Goal: Transaction & Acquisition: Purchase product/service

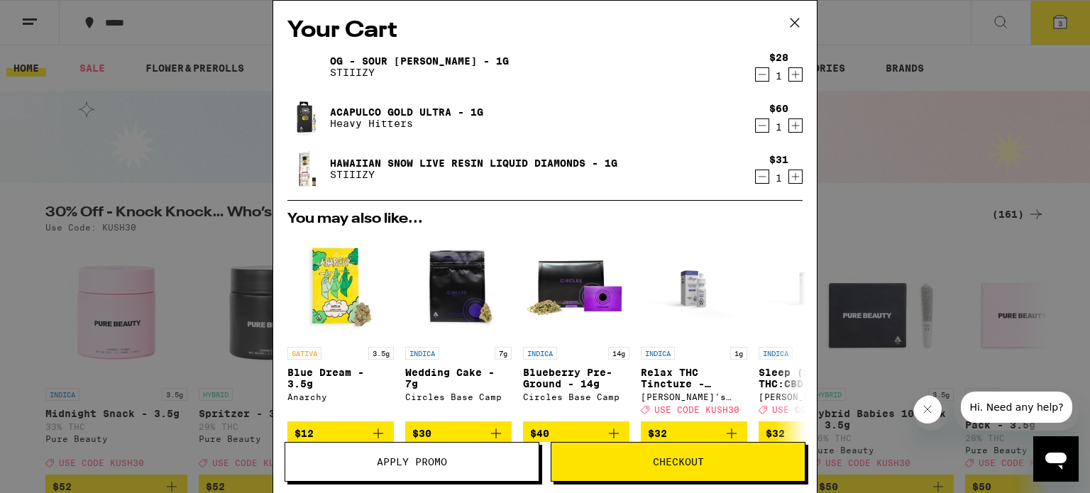
click at [427, 466] on span "Apply Promo" at bounding box center [412, 462] width 70 height 10
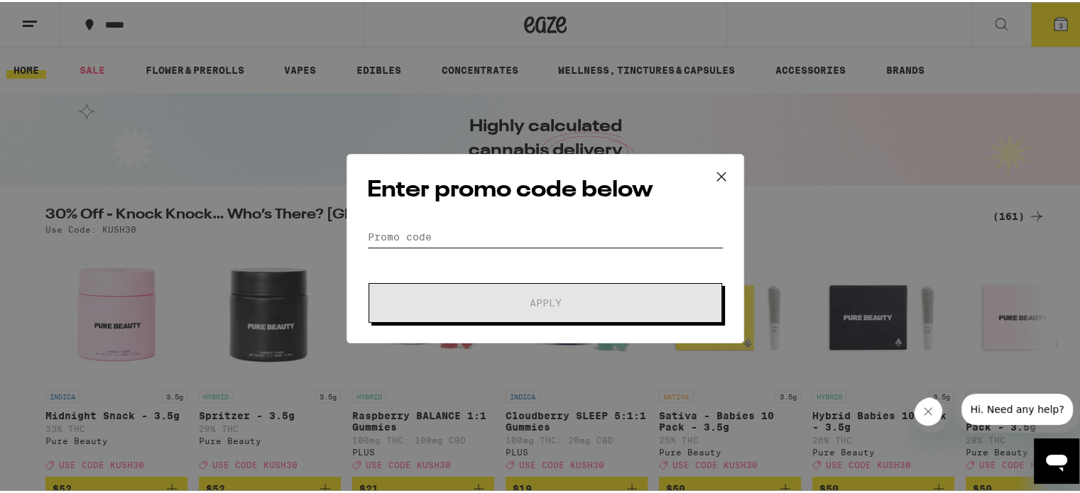
click at [425, 238] on input "Promo Code" at bounding box center [545, 234] width 356 height 21
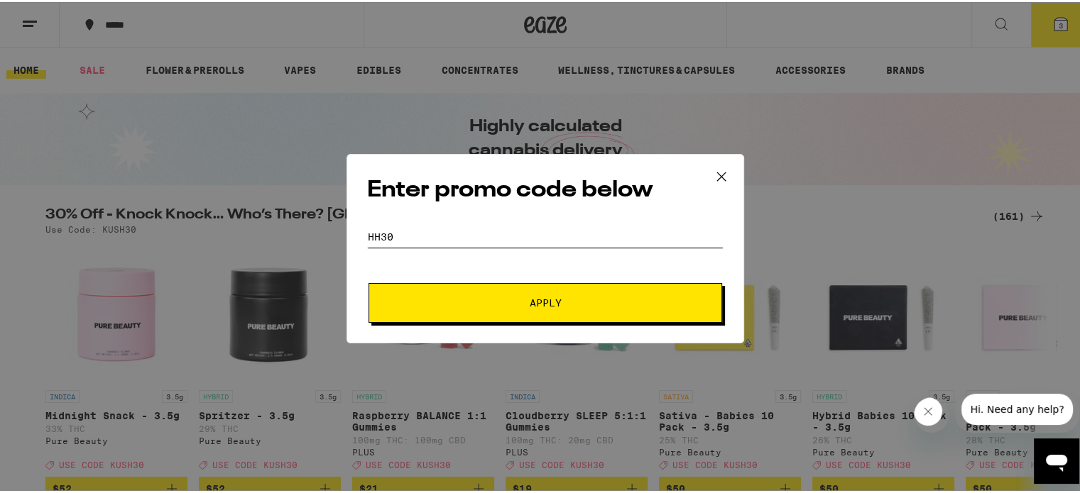
type input "HH30"
click at [496, 304] on span "Apply" at bounding box center [545, 301] width 256 height 10
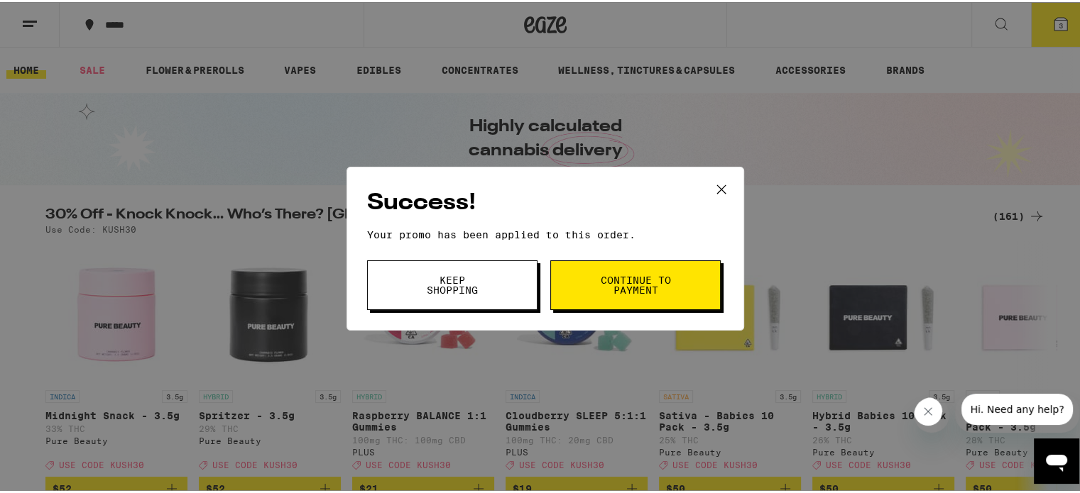
click at [409, 292] on button "Keep Shopping" at bounding box center [452, 283] width 170 height 50
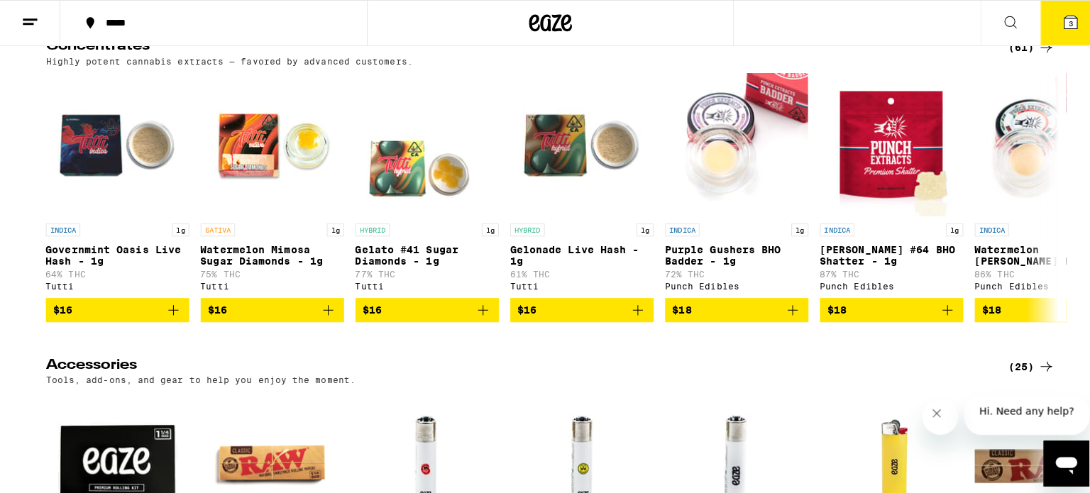
scroll to position [6733, 0]
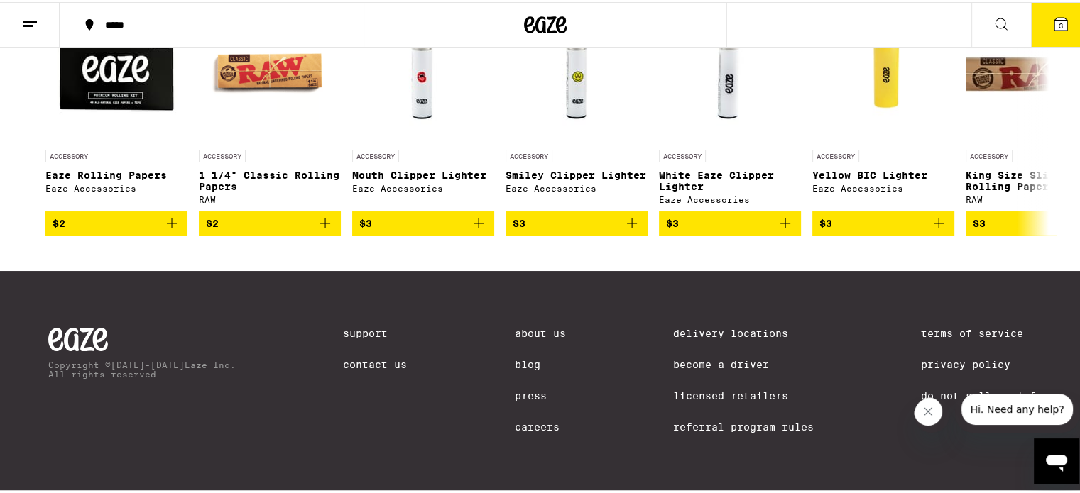
click at [1054, 27] on icon at bounding box center [1060, 22] width 13 height 13
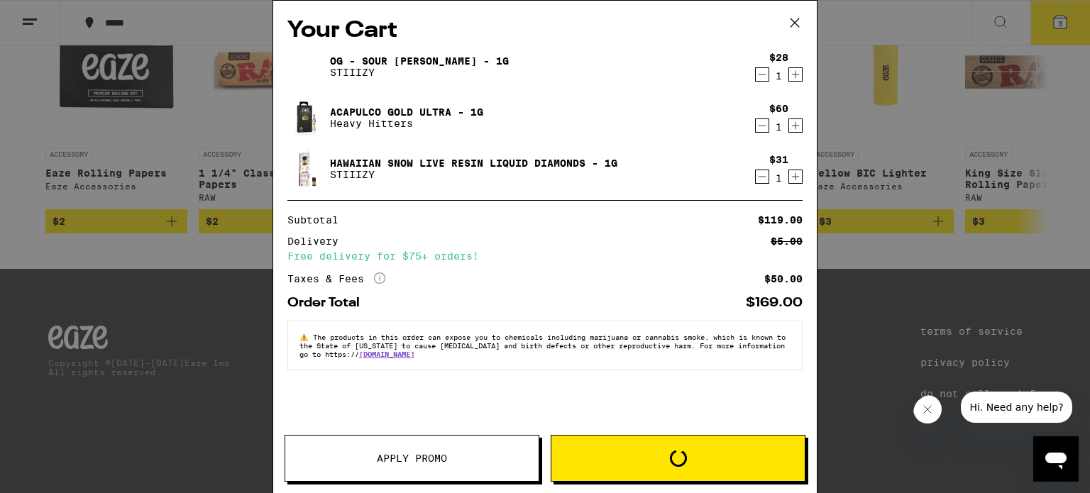
scroll to position [6587, 0]
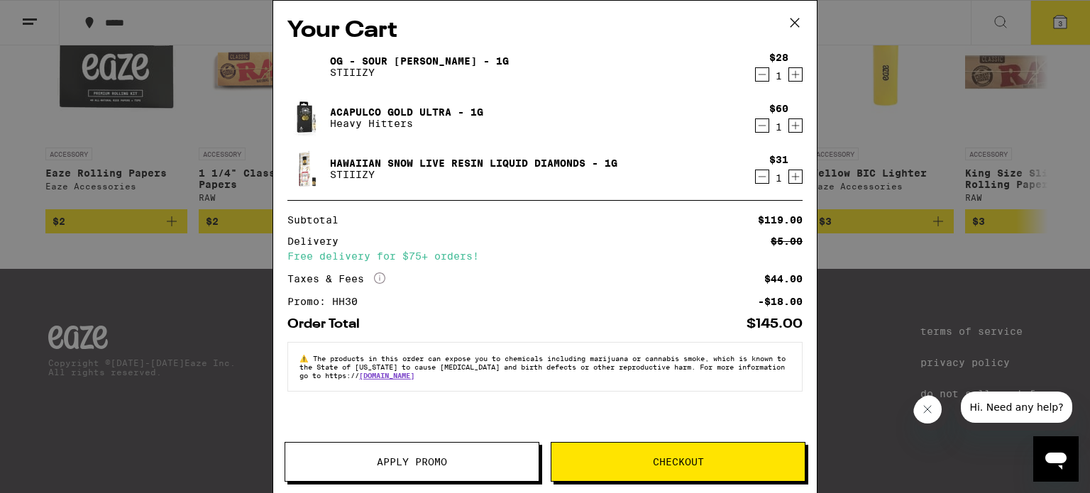
click at [655, 465] on span "Checkout" at bounding box center [678, 462] width 51 height 10
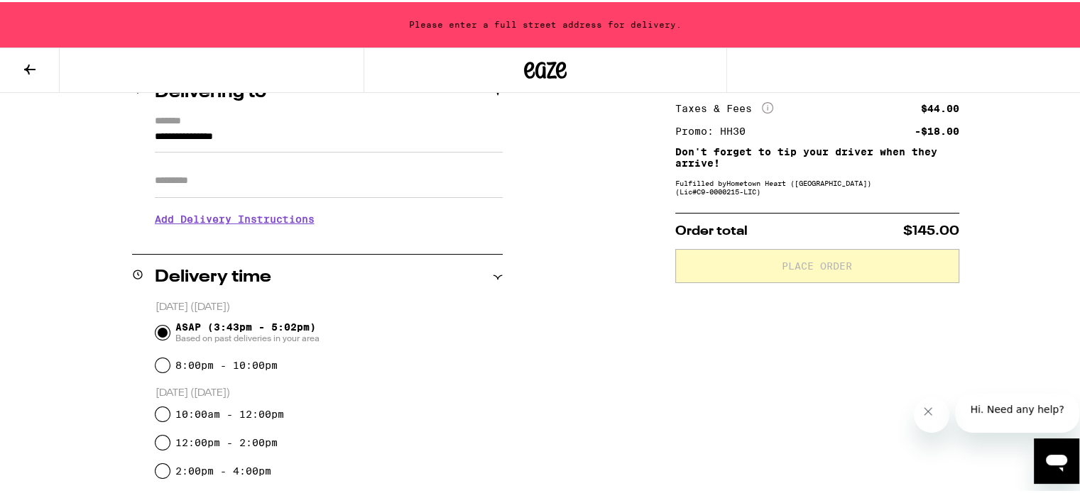
scroll to position [236, 0]
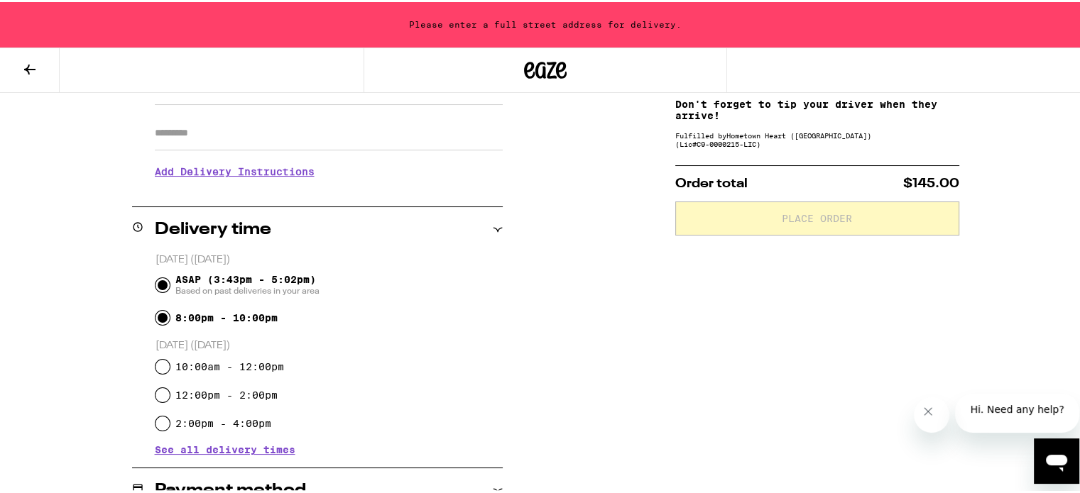
click at [158, 316] on input "8:00pm - 10:00pm" at bounding box center [162, 316] width 14 height 14
radio input "true"
click at [155, 283] on input "ASAP (3:43pm - 5:02pm) Based on past deliveries in your area" at bounding box center [162, 283] width 14 height 14
radio input "true"
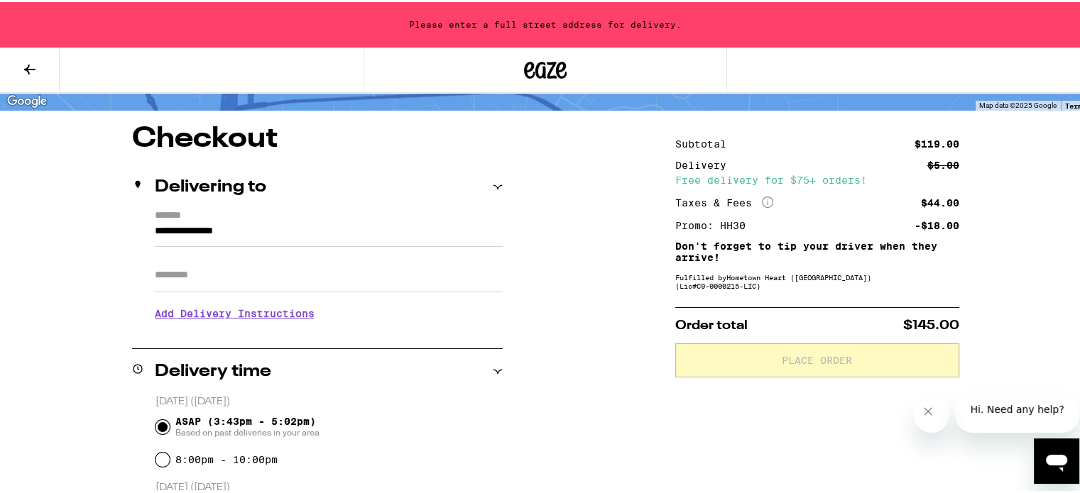
scroll to position [47, 0]
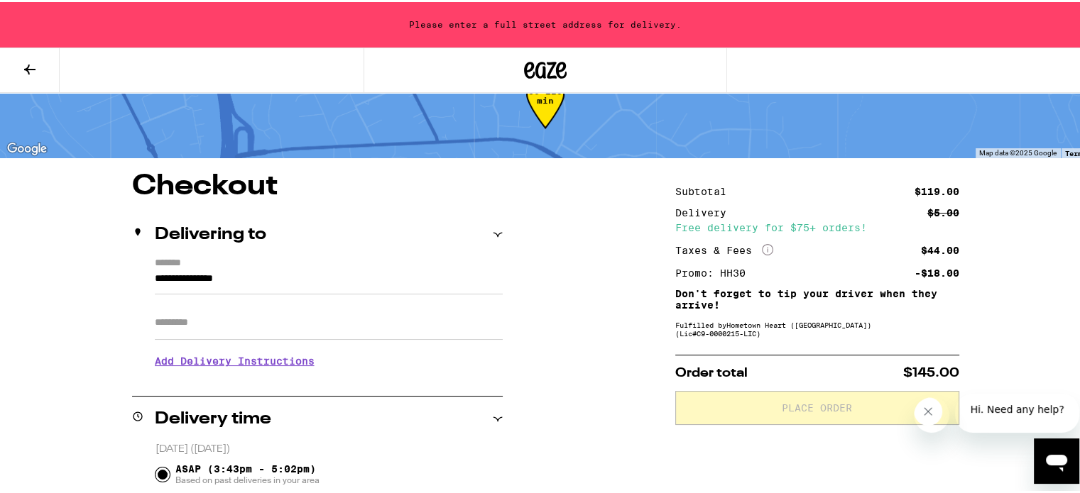
click at [168, 280] on input "**********" at bounding box center [329, 280] width 348 height 24
click at [180, 257] on label "*******" at bounding box center [329, 262] width 348 height 13
click at [180, 268] on input "**********" at bounding box center [329, 280] width 348 height 24
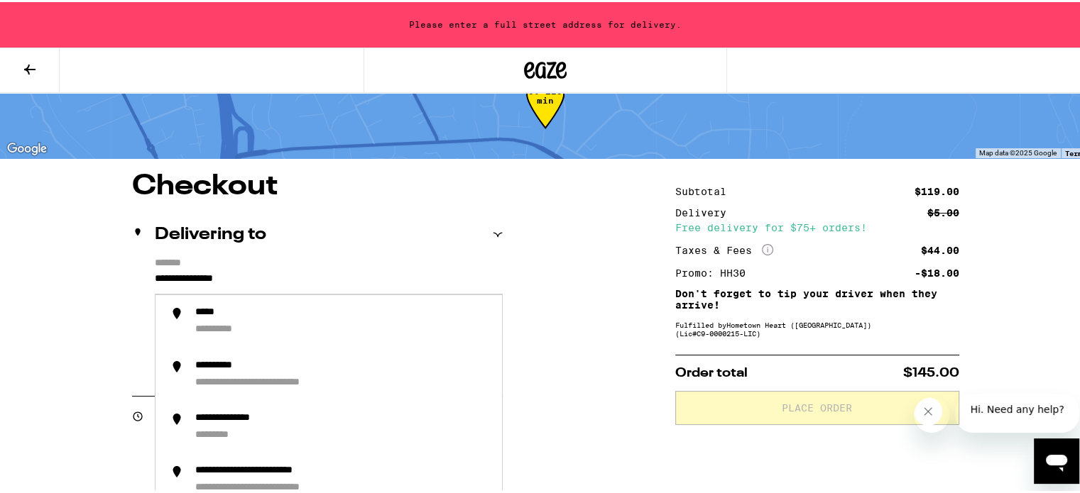
click at [185, 289] on input "**********" at bounding box center [329, 280] width 348 height 24
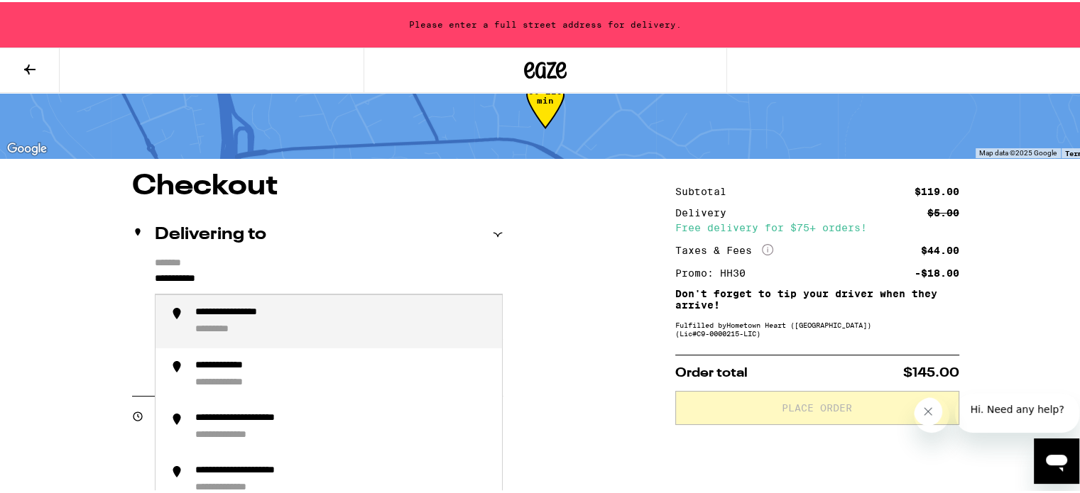
click at [247, 310] on div "**********" at bounding box center [249, 311] width 109 height 13
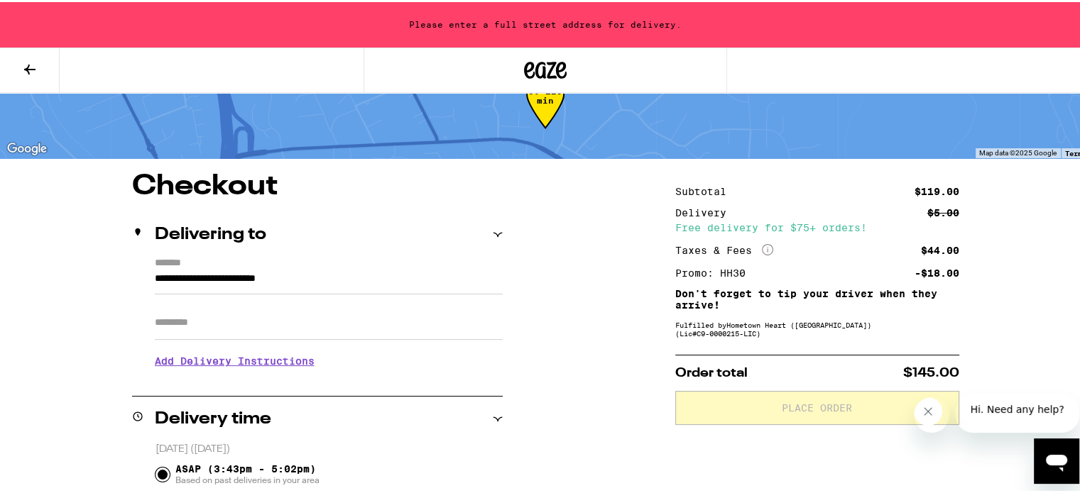
type input "**********"
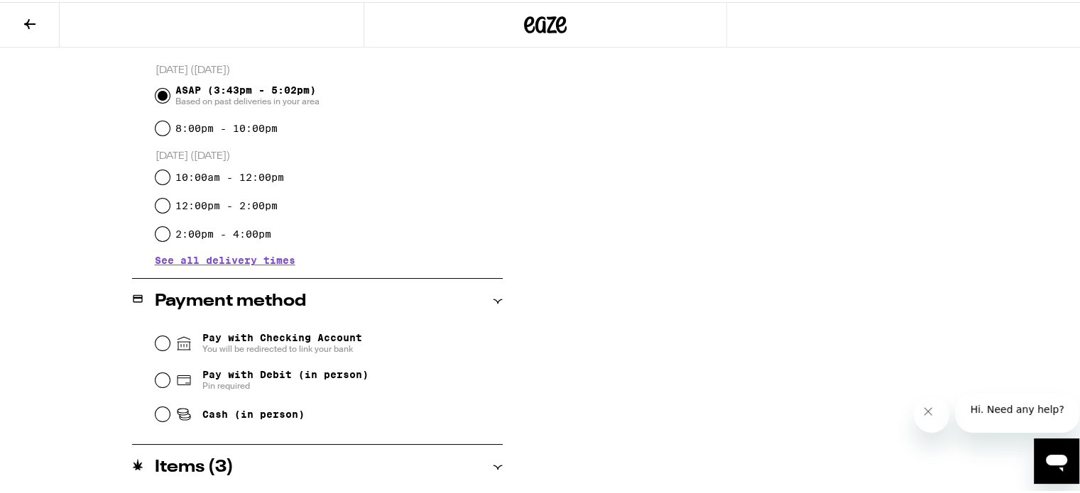
scroll to position [427, 0]
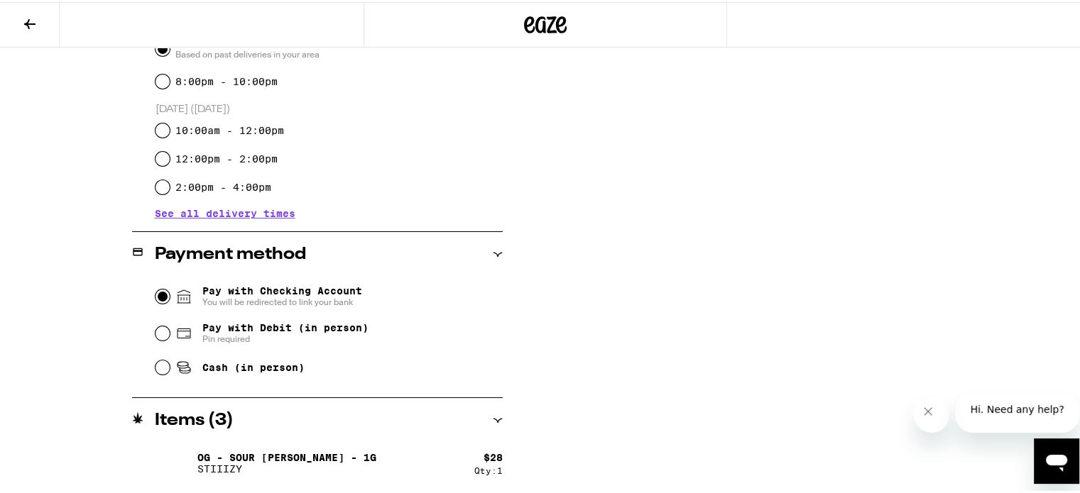
click at [158, 290] on input "Pay with Checking Account You will be redirected to link your bank" at bounding box center [162, 295] width 14 height 14
click at [247, 323] on span "Pay with Debit (in person)" at bounding box center [285, 325] width 166 height 11
click at [170, 324] on input "Pay with Debit (in person) Pin required" at bounding box center [162, 331] width 14 height 14
radio input "true"
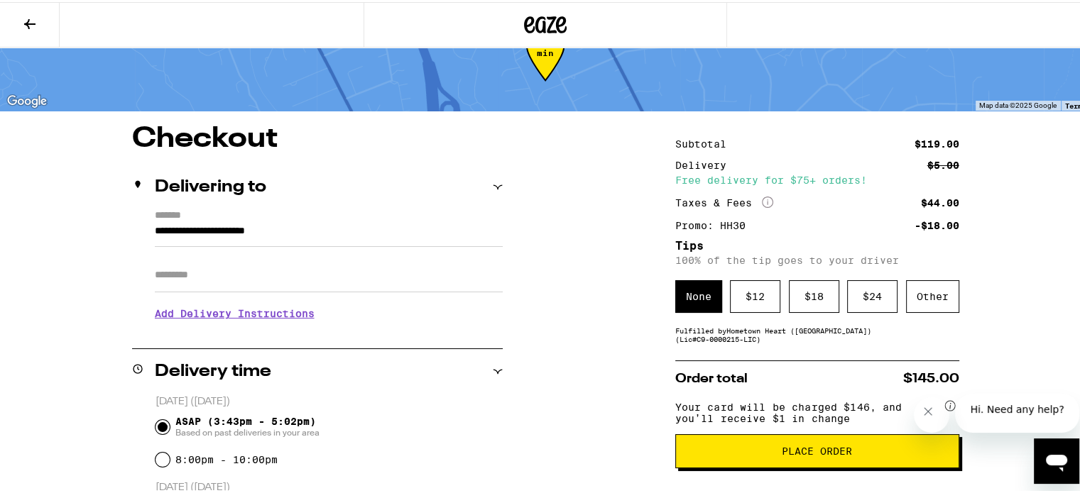
scroll to position [143, 0]
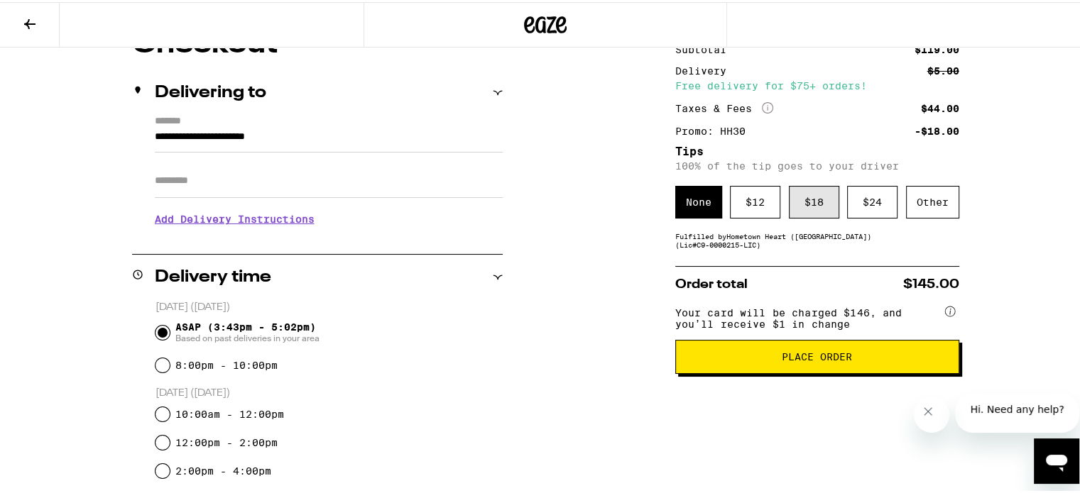
click at [824, 195] on div "$ 18" at bounding box center [814, 200] width 50 height 33
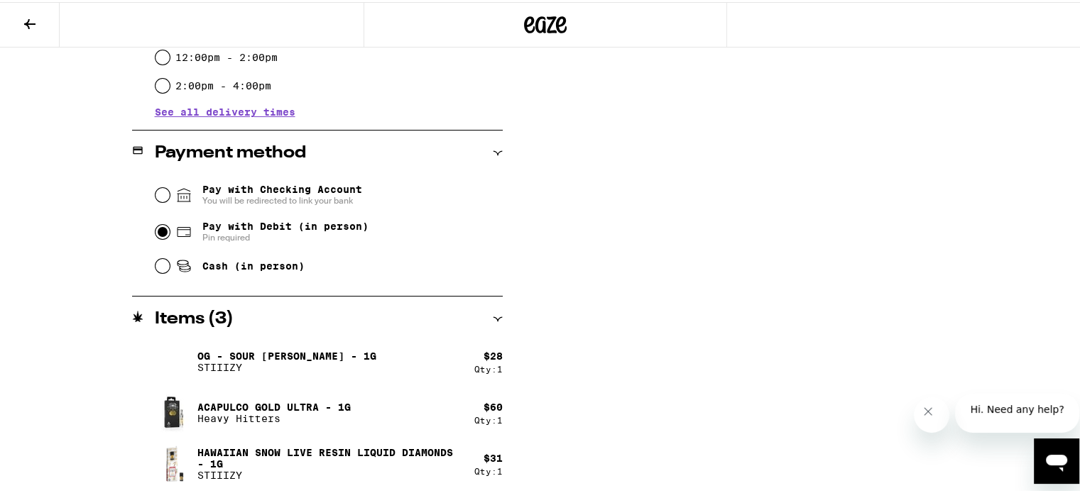
scroll to position [292, 0]
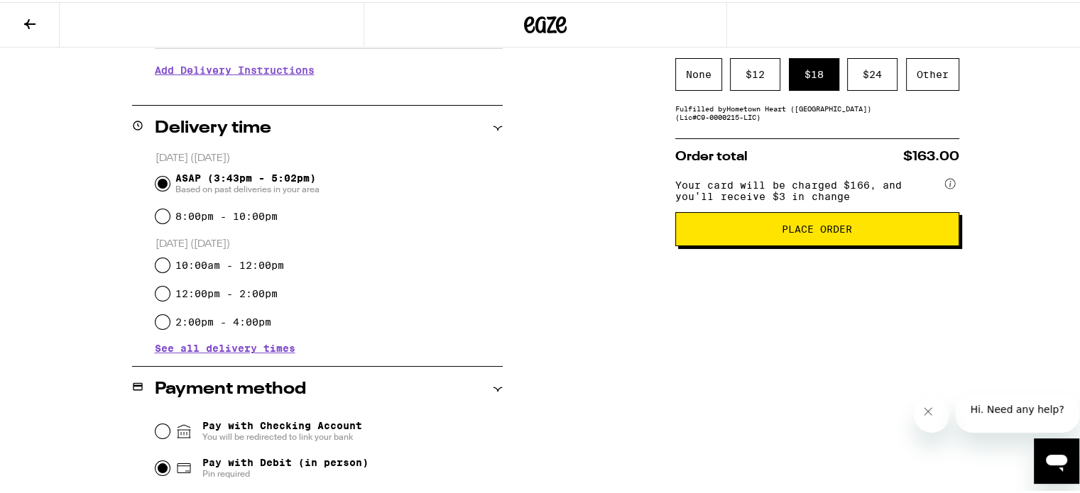
click at [794, 232] on span "Place Order" at bounding box center [817, 227] width 70 height 10
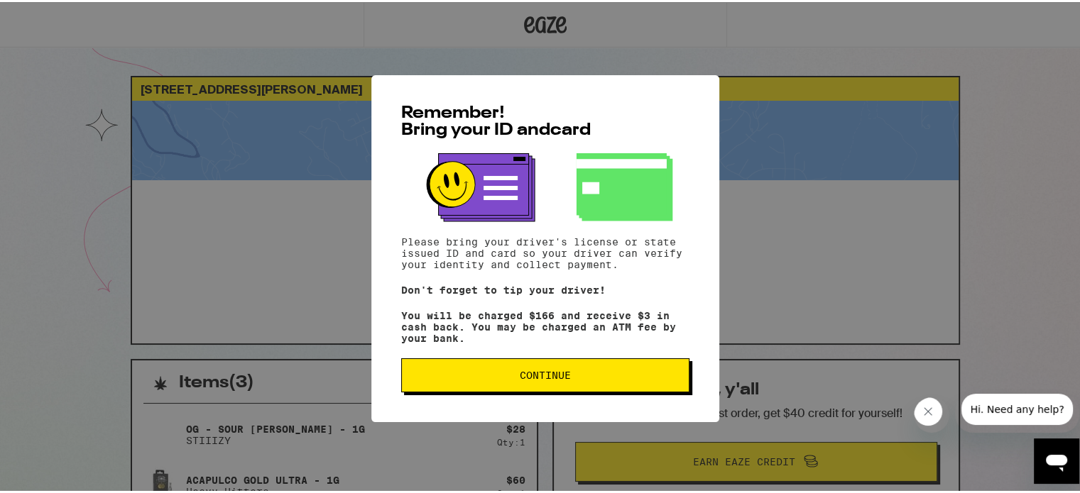
click at [561, 375] on span "Continue" at bounding box center [545, 373] width 51 height 10
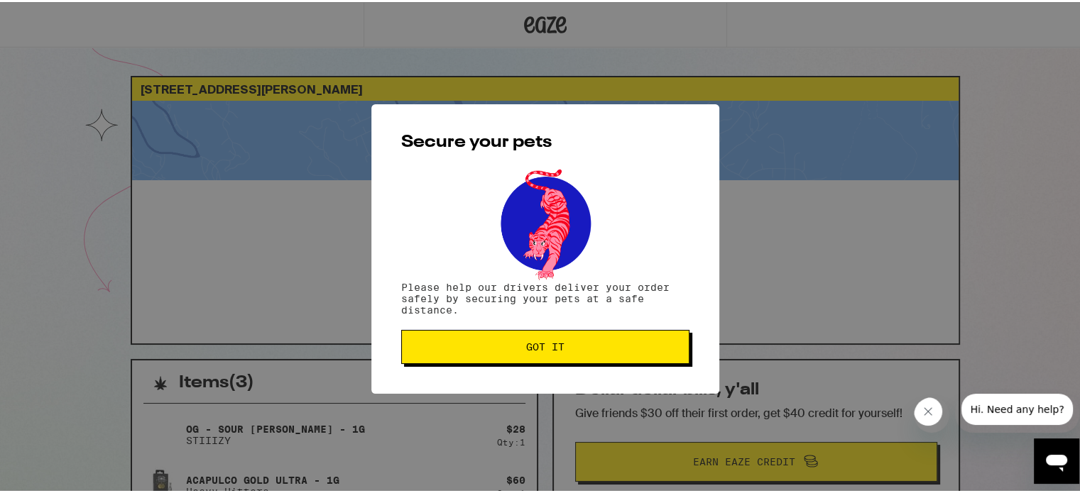
click at [543, 361] on button "Got it" at bounding box center [545, 345] width 288 height 34
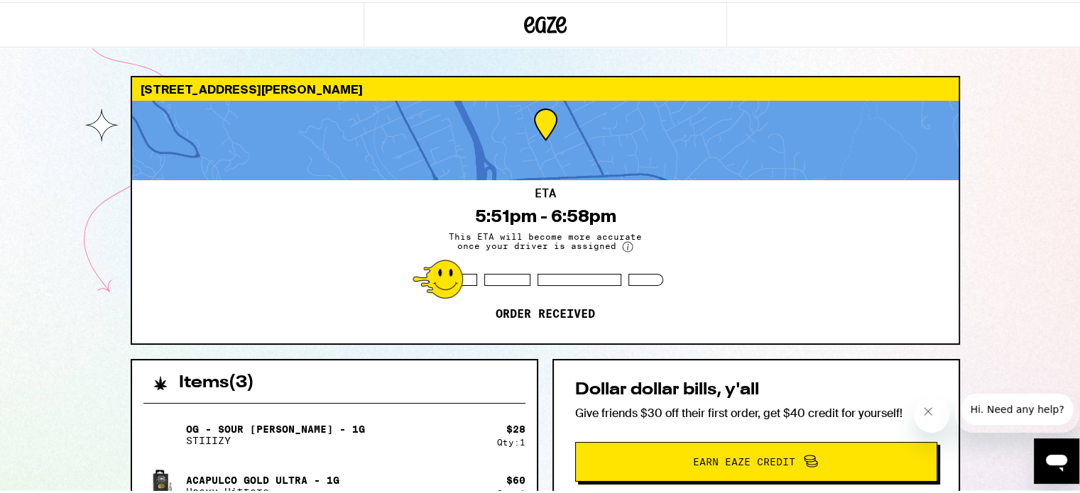
click at [1030, 415] on span "Hi. Need any help?" at bounding box center [1016, 409] width 94 height 11
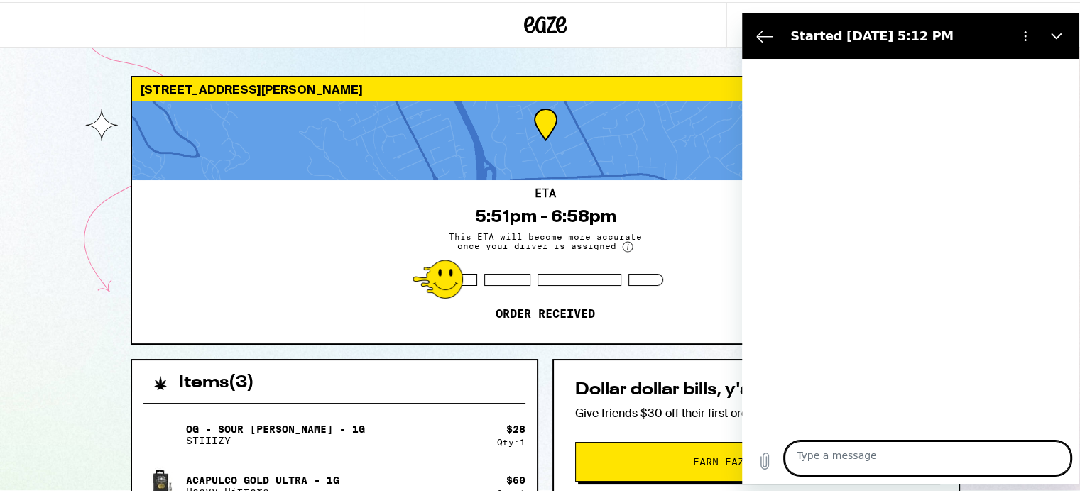
type textarea "x"
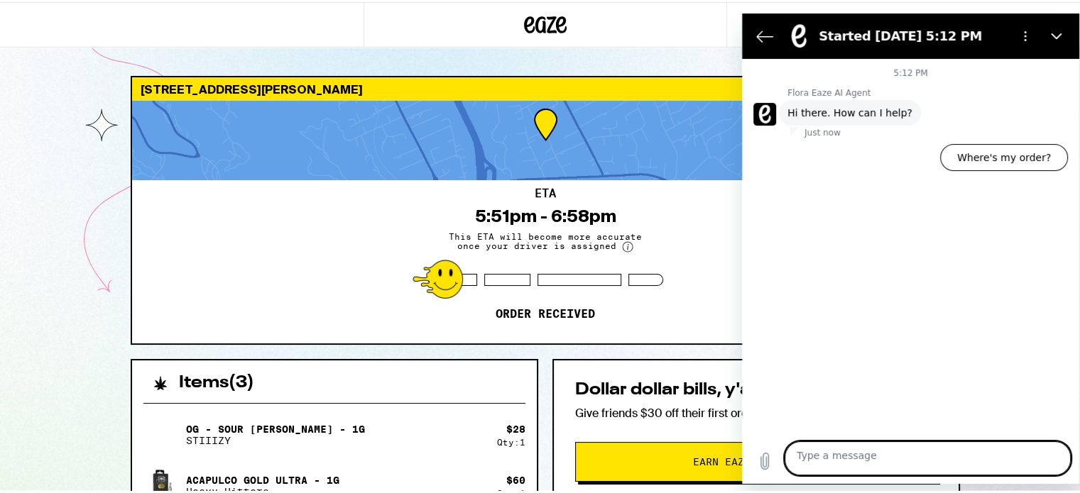
click at [862, 459] on textarea at bounding box center [927, 459] width 286 height 34
type textarea "I"
type textarea "x"
type textarea "I"
type textarea "x"
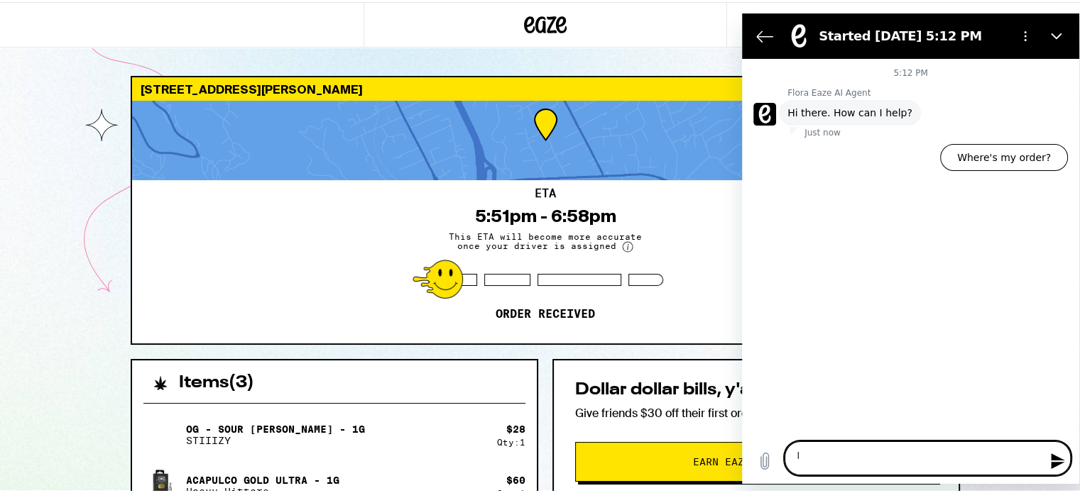
type textarea "I j"
type textarea "x"
type textarea "I ju"
type textarea "x"
type textarea "I jus"
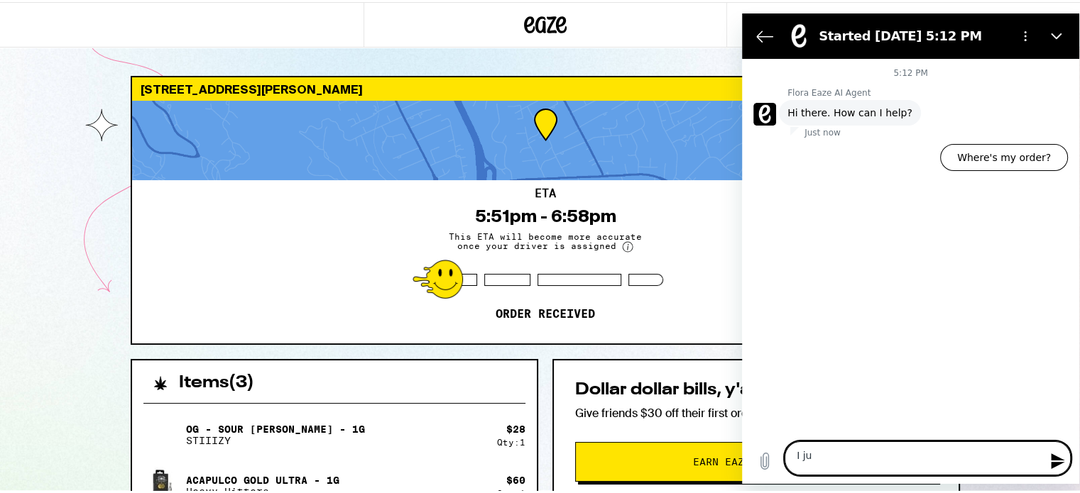
type textarea "x"
type textarea "I just"
type textarea "x"
type textarea "I just"
type textarea "x"
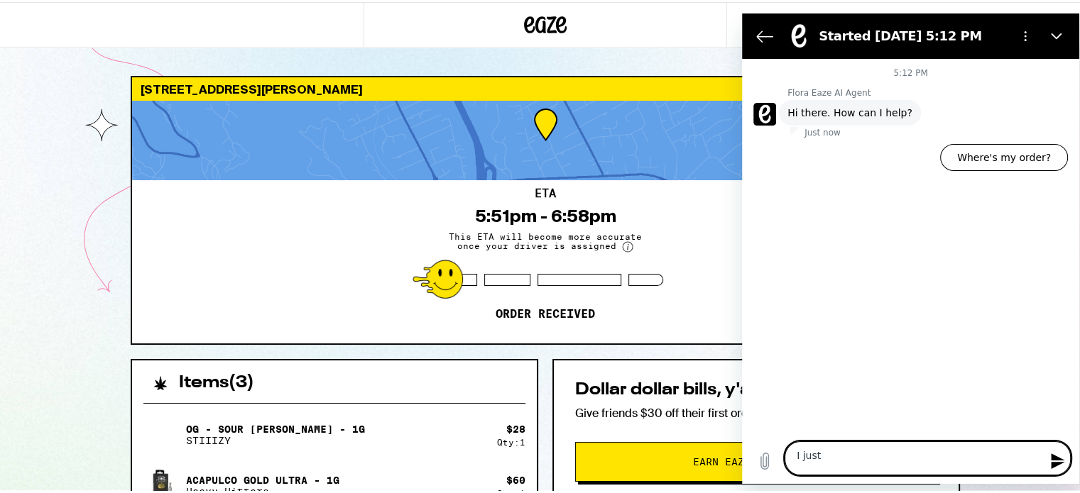
type textarea "I just g"
type textarea "x"
type textarea "I just go"
type textarea "x"
type textarea "I just got"
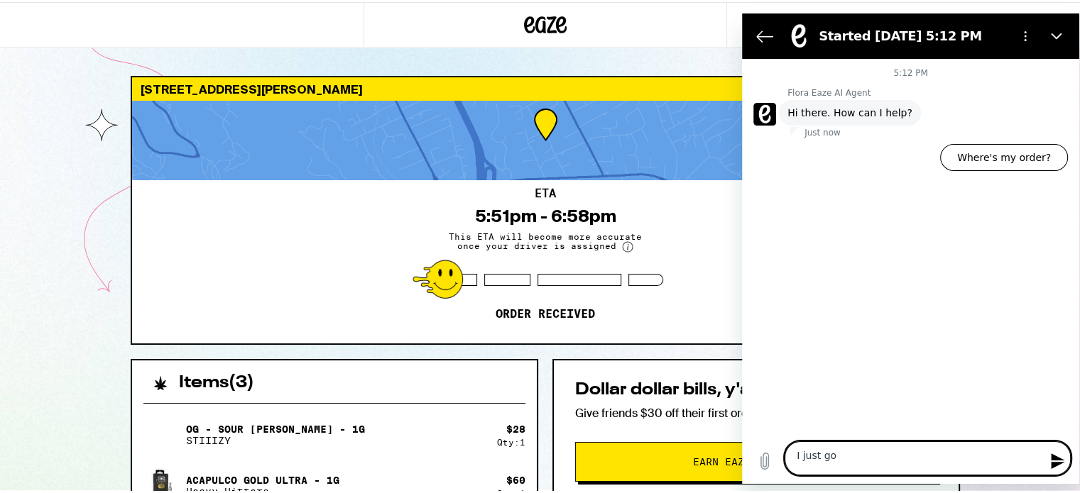
type textarea "x"
type textarea "I just got"
type textarea "x"
type textarea "I just got a"
type textarea "x"
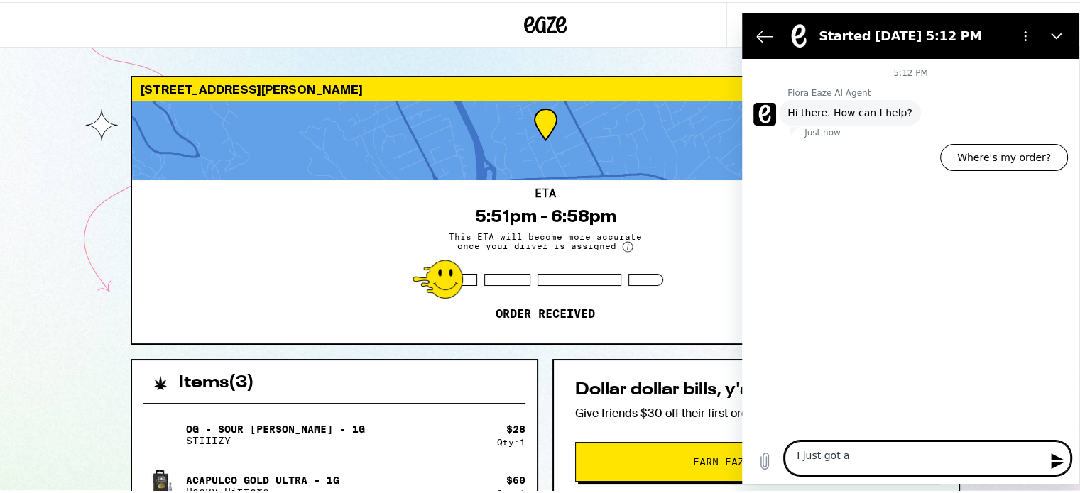
type textarea "I just got a"
type textarea "x"
type textarea "I just got a m"
type textarea "x"
type textarea "I just got a me"
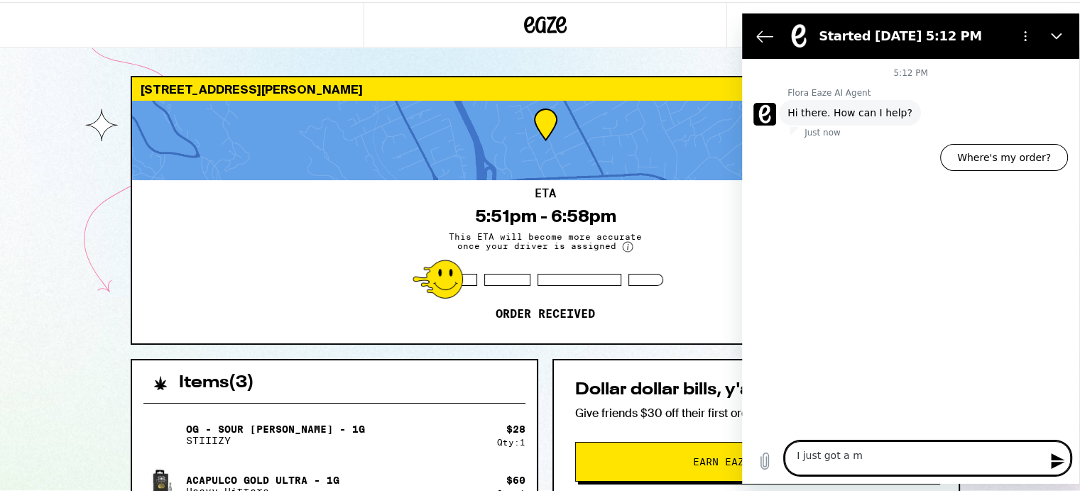
type textarea "x"
type textarea "I just got a mes"
type textarea "x"
type textarea "I just got a mess"
type textarea "x"
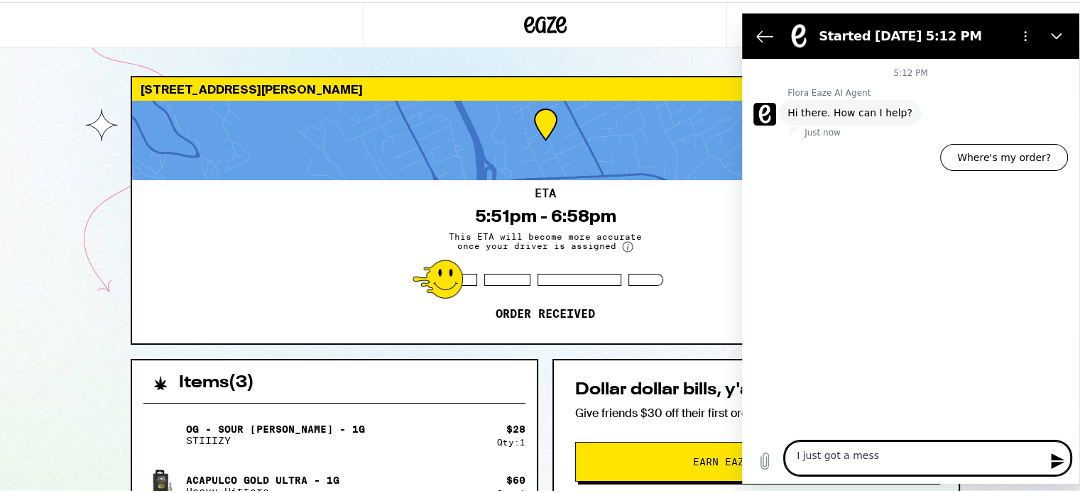
type textarea "I just got a messa"
type textarea "x"
type textarea "I just got a mess"
type textarea "x"
type textarea "I just got a messg"
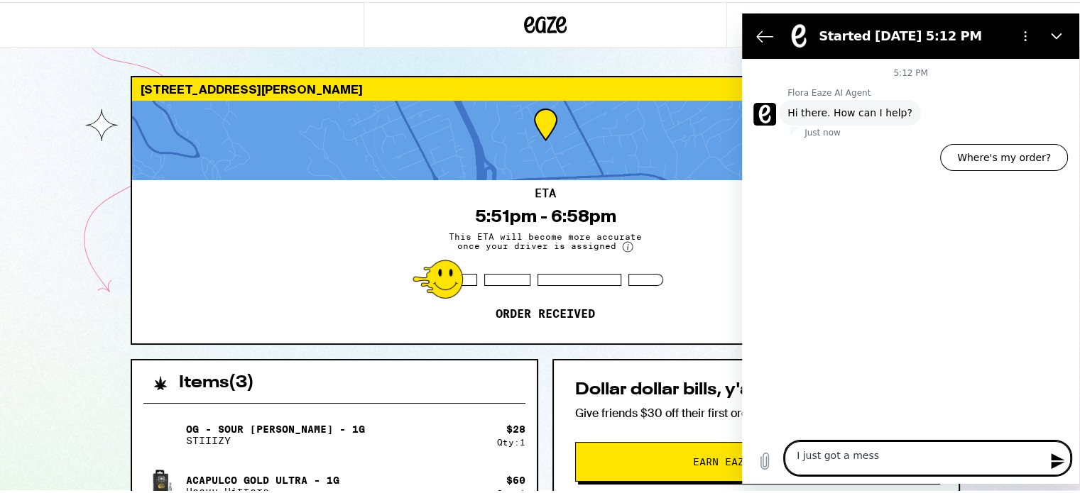
type textarea "x"
type textarea "I just got a messge"
type textarea "x"
type textarea "I just got a messg"
type textarea "x"
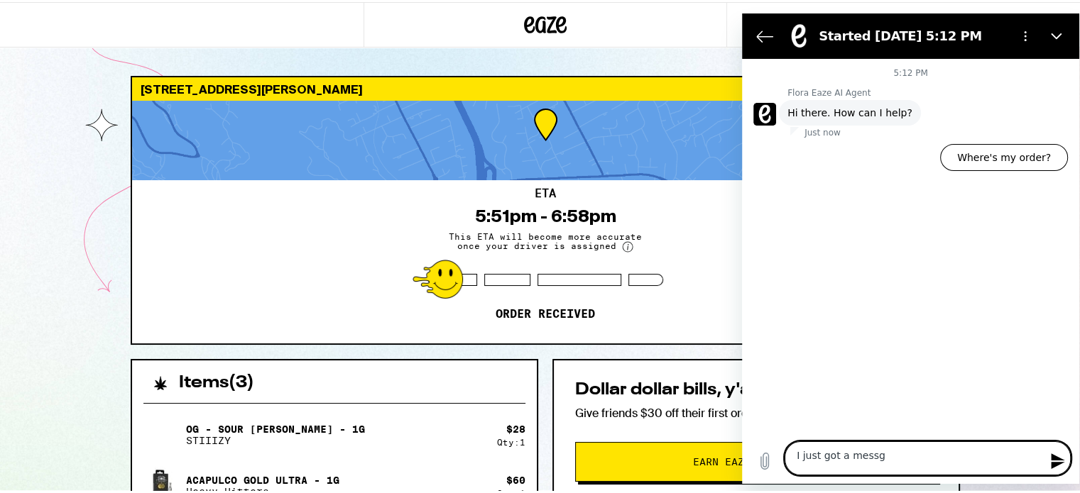
type textarea "I just got a mess"
type textarea "x"
type textarea "I just got a messa"
type textarea "x"
type textarea "I just got a messag"
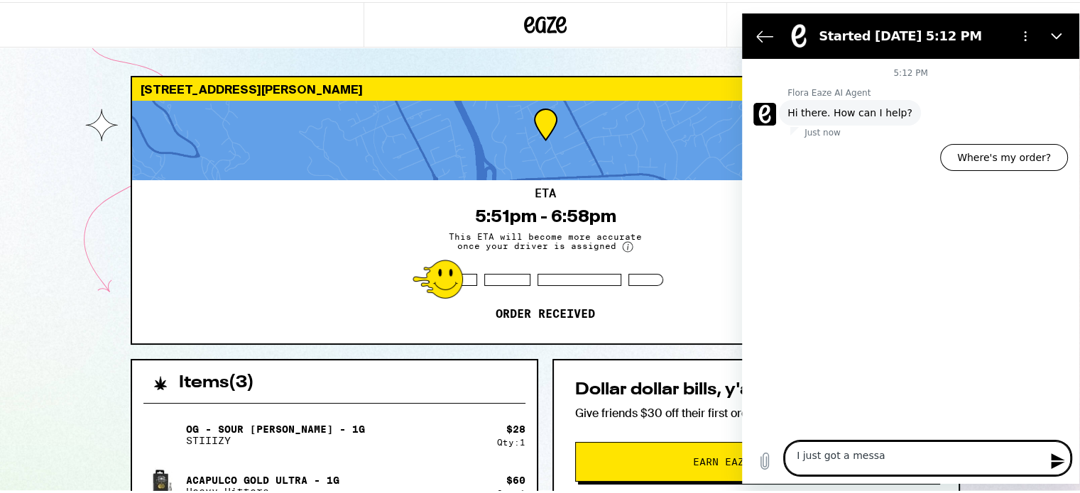
type textarea "x"
type textarea "I just got a message"
type textarea "x"
type textarea "I just got a message"
type textarea "x"
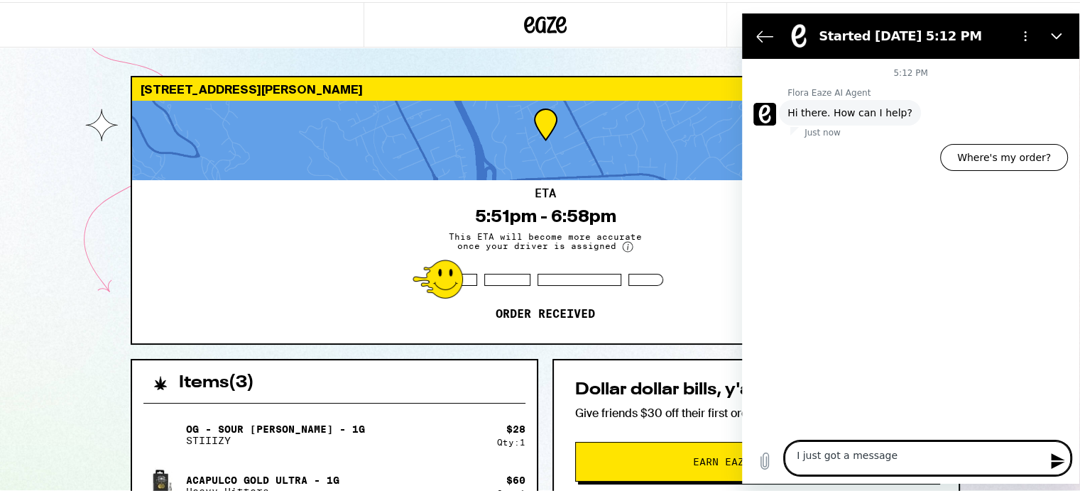
type textarea "I just got a message t"
type textarea "x"
type textarea "I just got a message th"
type textarea "x"
type textarea "I just got a message tha"
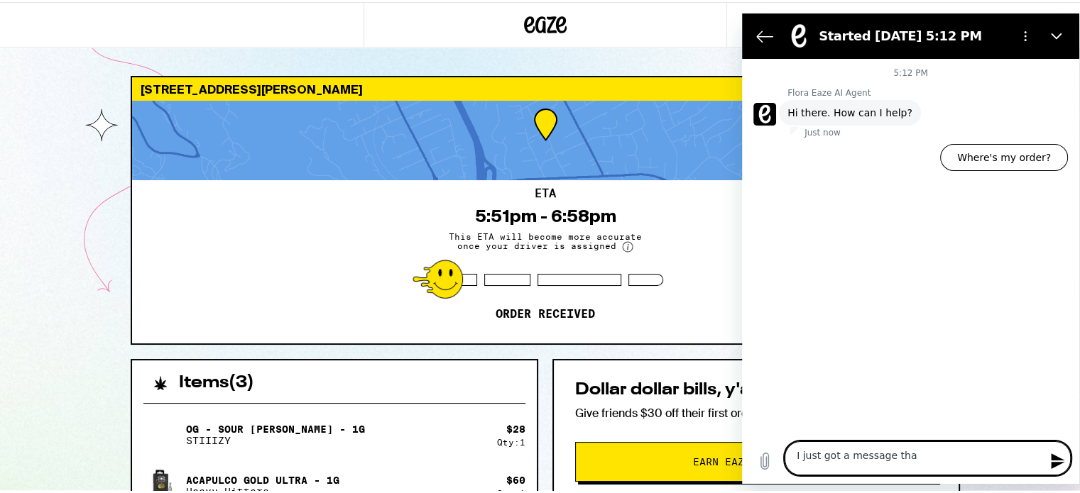
type textarea "x"
type textarea "I just got a message that"
type textarea "x"
type textarea "I just got a message that"
type textarea "x"
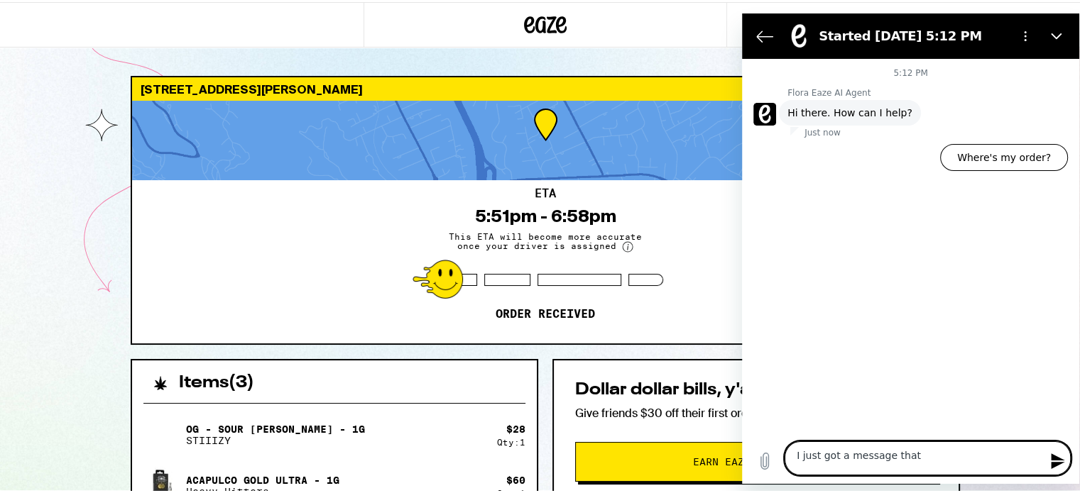
type textarea "I just got a message that y"
type textarea "x"
type textarea "I just got a message that yo"
type textarea "x"
type textarea "I just got a message that you"
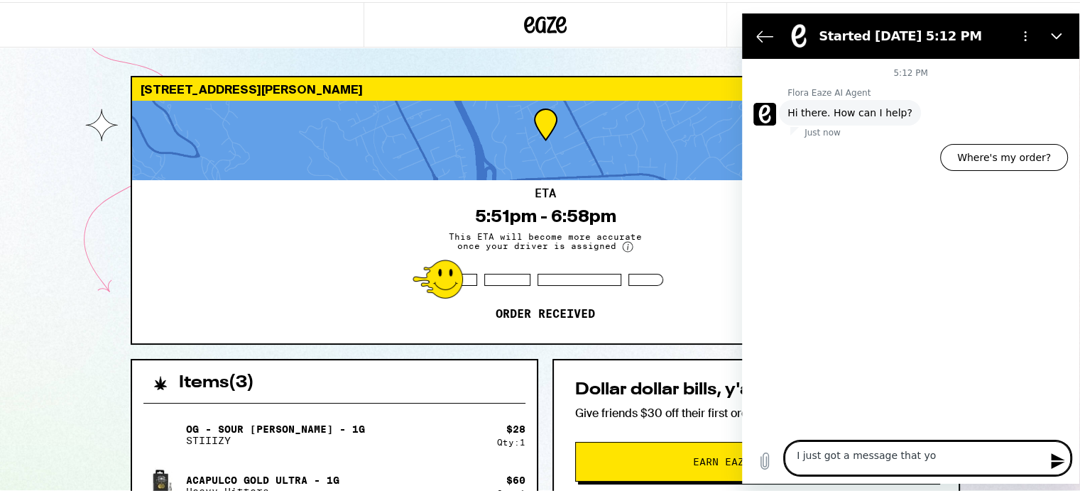
type textarea "x"
type textarea "I just got a message that you"
type textarea "x"
type textarea "I just got a message that you c"
type textarea "x"
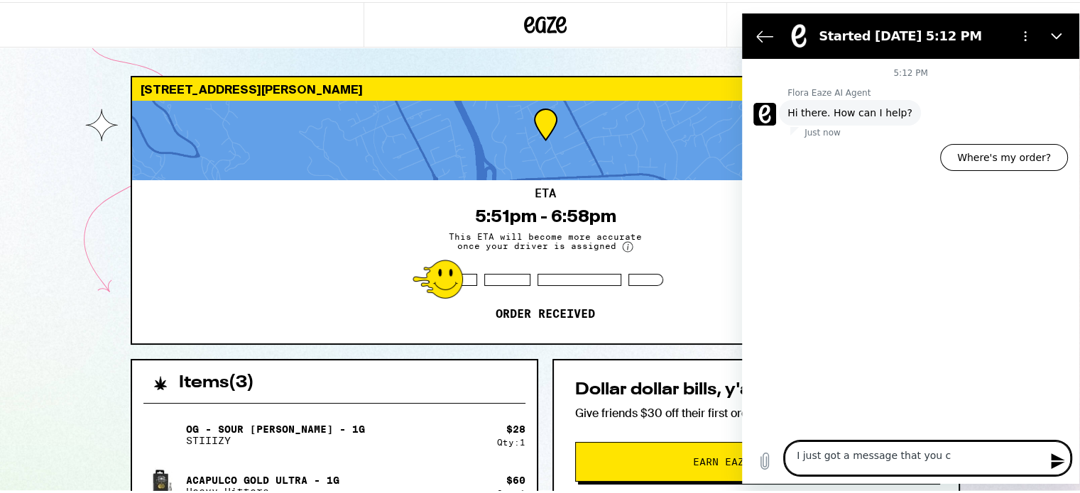
type textarea "I just got a message that you ca"
type textarea "x"
type textarea "I just got a message that you can"
type textarea "x"
type textarea "I just got a message that you can'"
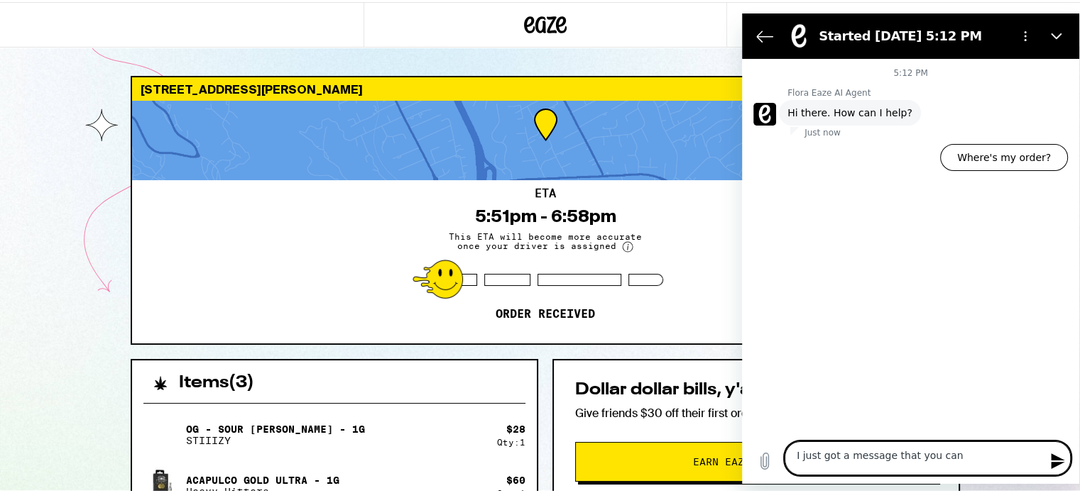
type textarea "x"
type textarea "I just got a message that you can't"
type textarea "x"
type textarea "I just got a message that you can't"
type textarea "x"
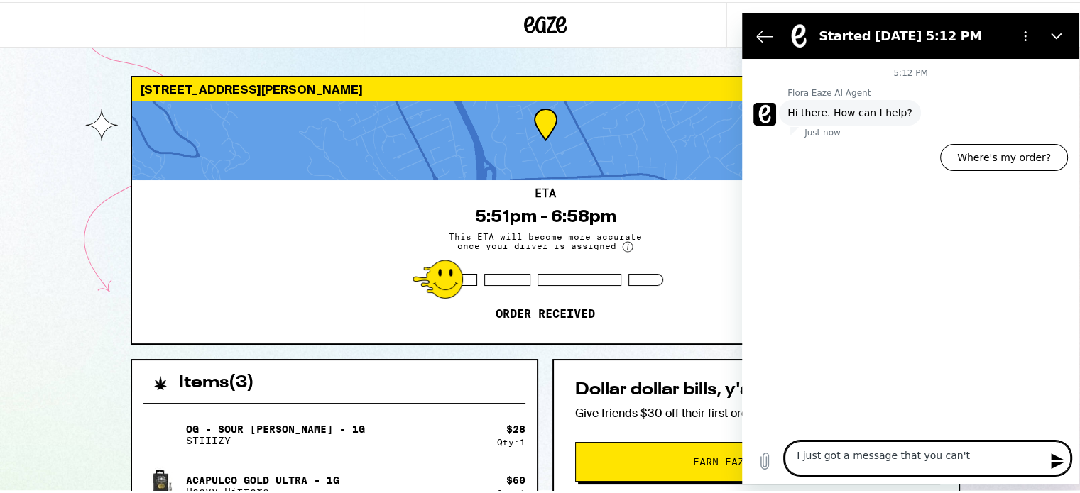
type textarea "I just got a message that you can't d"
type textarea "x"
type textarea "I just got a message that you can't de"
type textarea "x"
type textarea "I just got a message that you can't del"
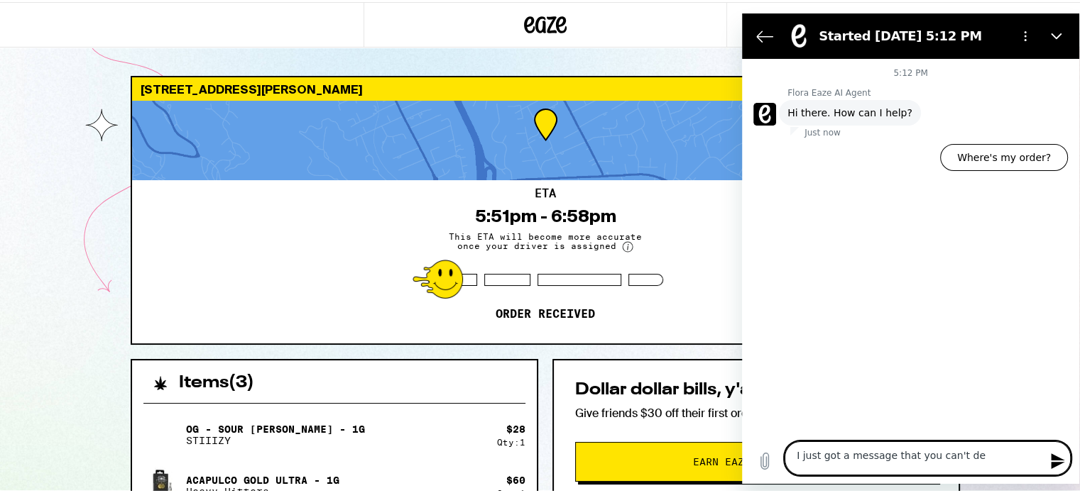
type textarea "x"
type textarea "I just got a message that you can't deli"
type textarea "x"
type textarea "I just got a message that you can't deliv"
type textarea "x"
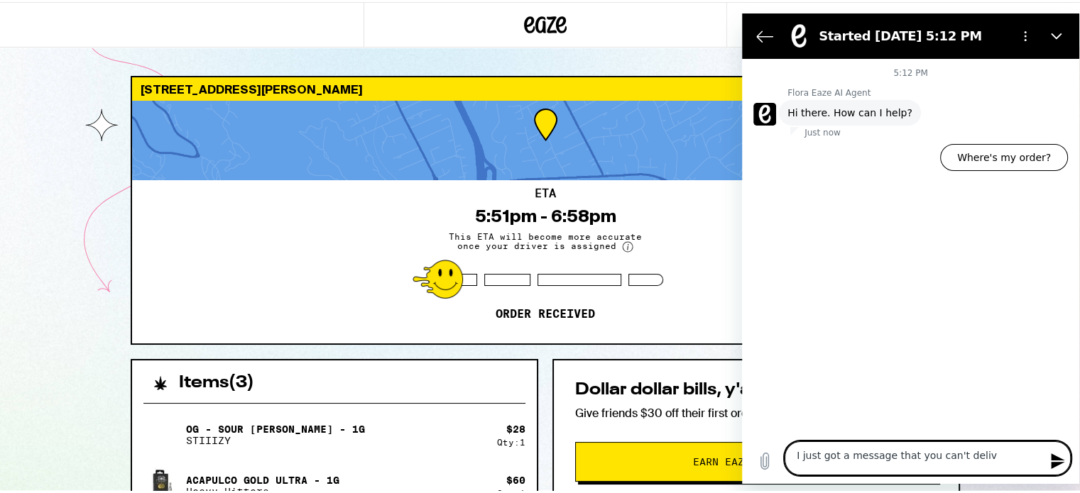
type textarea "I just got a message that you can't delive"
type textarea "x"
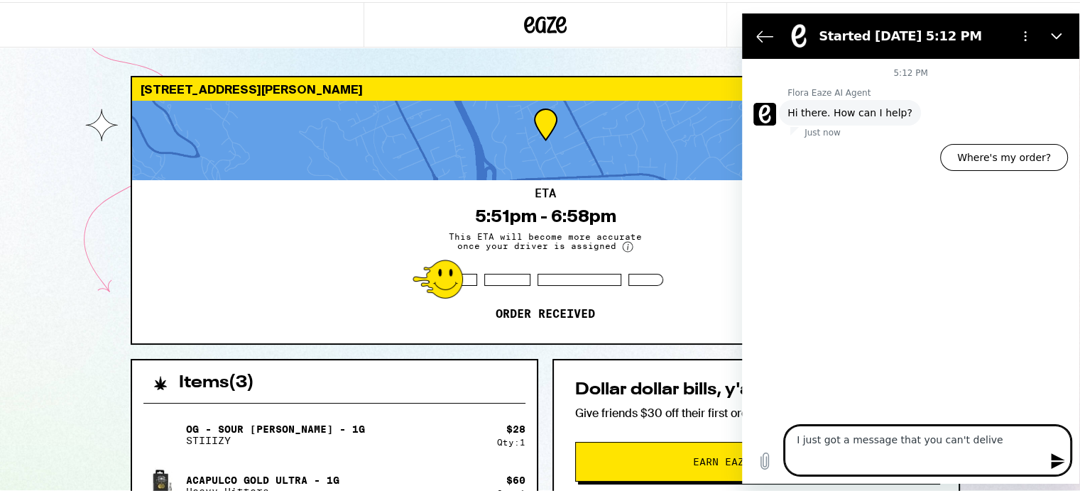
type textarea "I just got a message that you can't deliver"
type textarea "x"
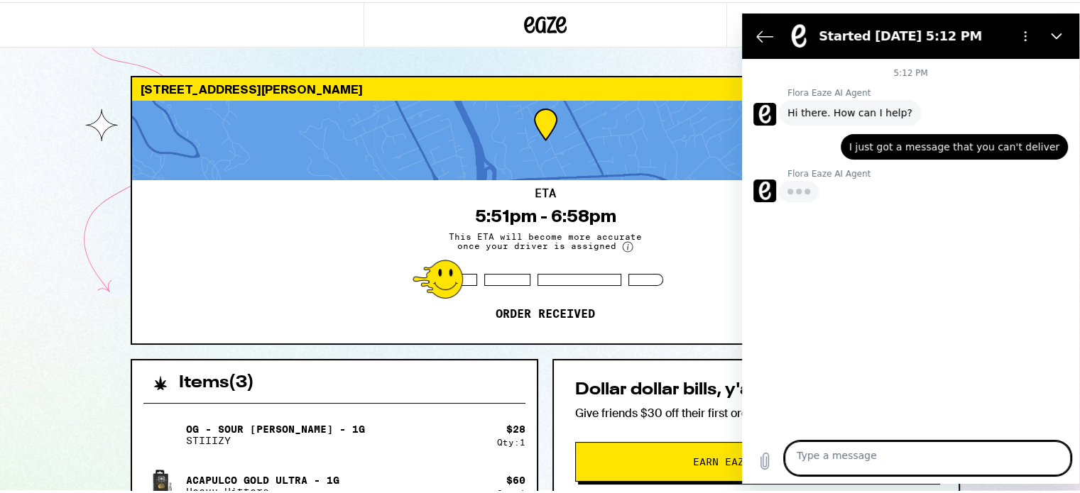
type textarea "x"
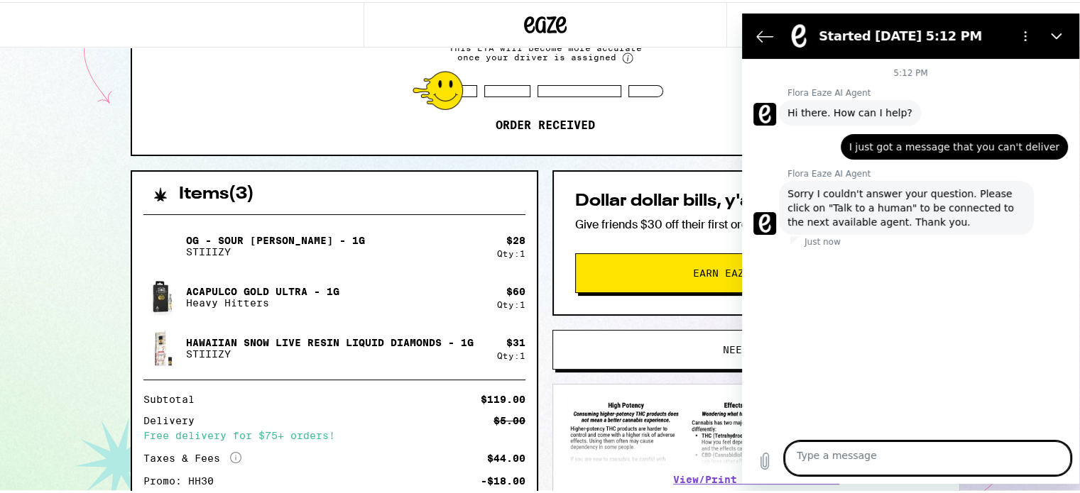
scroll to position [142, 0]
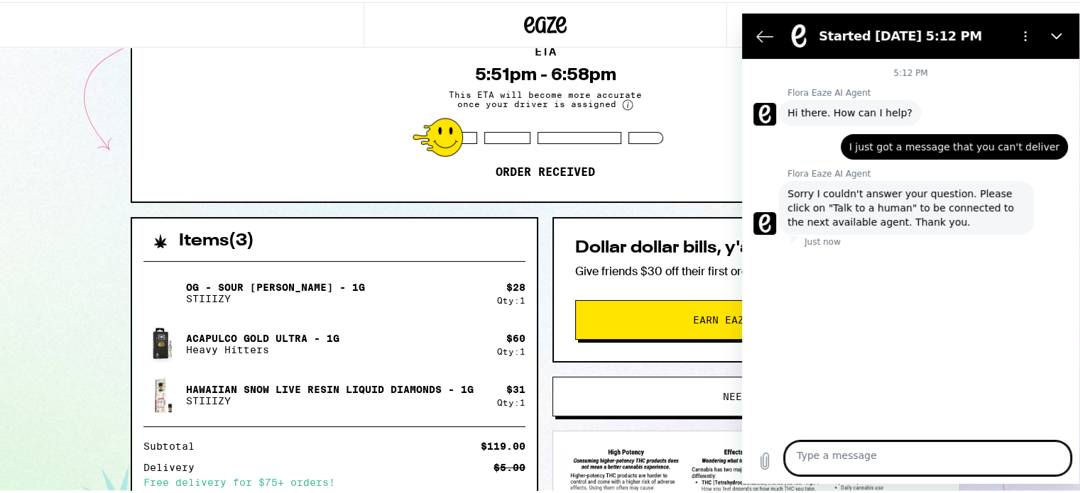
click at [933, 456] on textarea at bounding box center [927, 459] width 286 height 34
type textarea "t"
type textarea "x"
type textarea "ta"
type textarea "x"
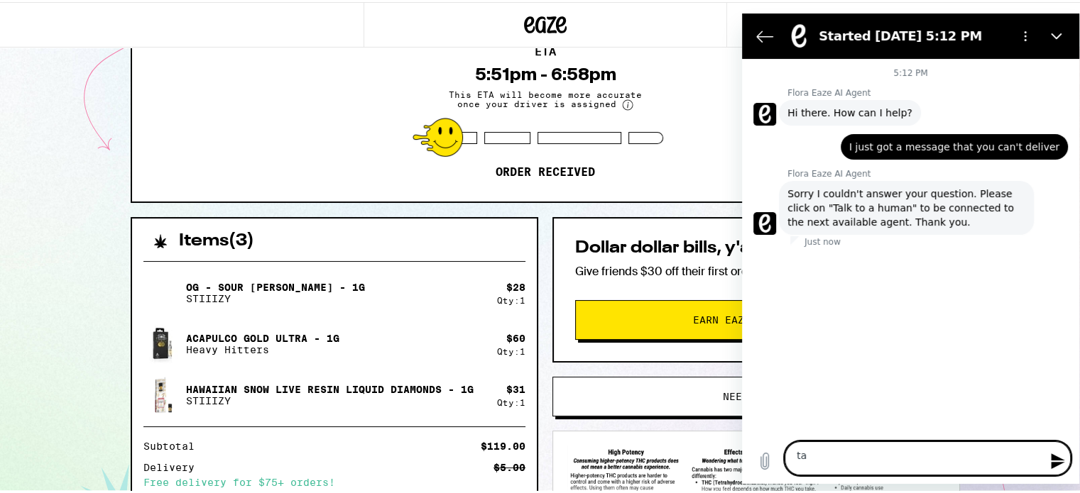
type textarea "tal"
type textarea "x"
type textarea "talk"
type textarea "x"
type textarea "talk"
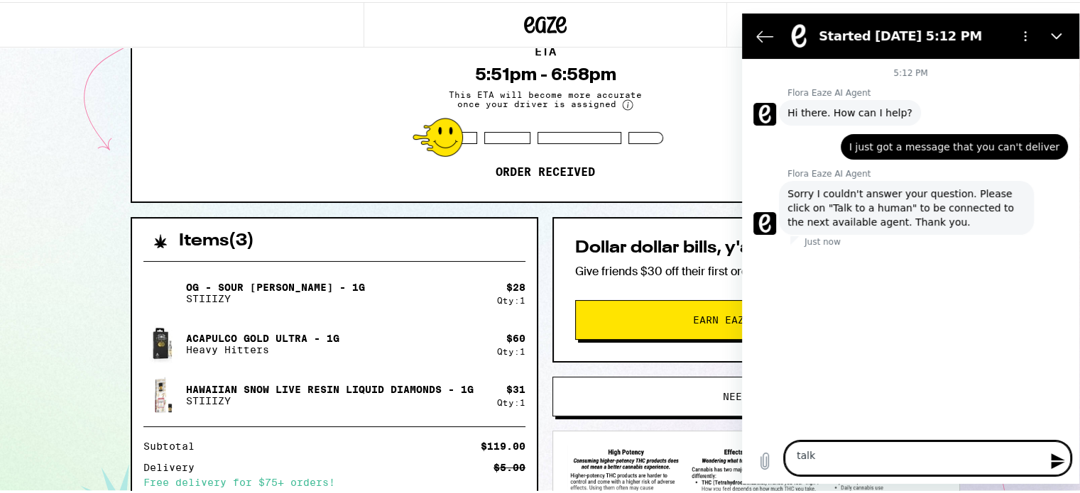
type textarea "x"
type textarea "talk t"
type textarea "x"
type textarea "talk to"
type textarea "x"
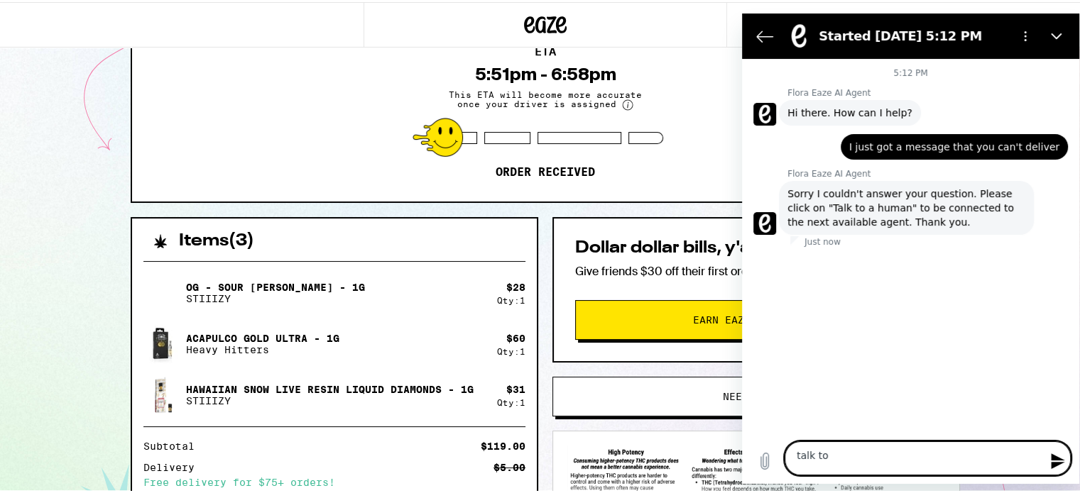
type textarea "talk to"
type textarea "x"
type textarea "talk to h"
type textarea "x"
type textarea "talk to hu"
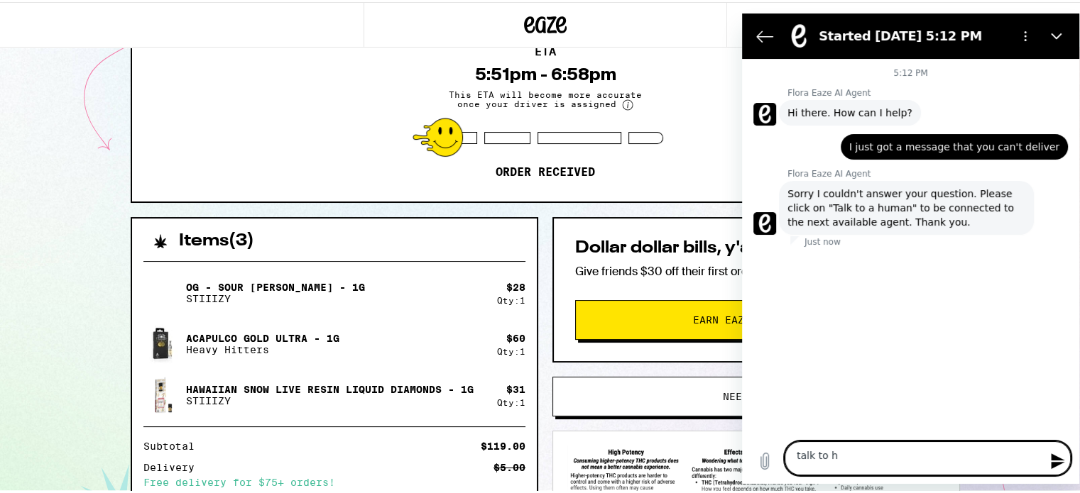
type textarea "x"
type textarea "talk to hum"
type textarea "x"
type textarea "talk to huma"
type textarea "x"
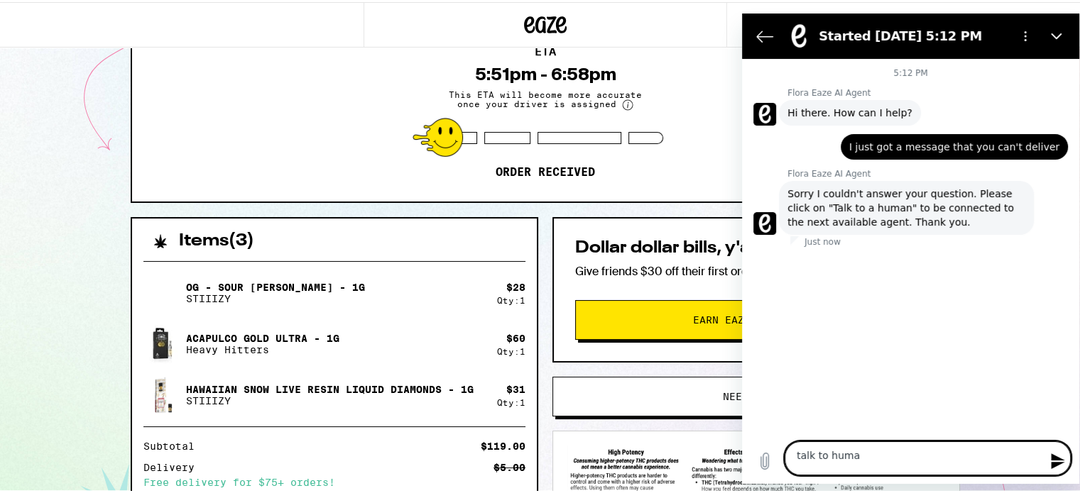
type textarea "talk to human"
type textarea "x"
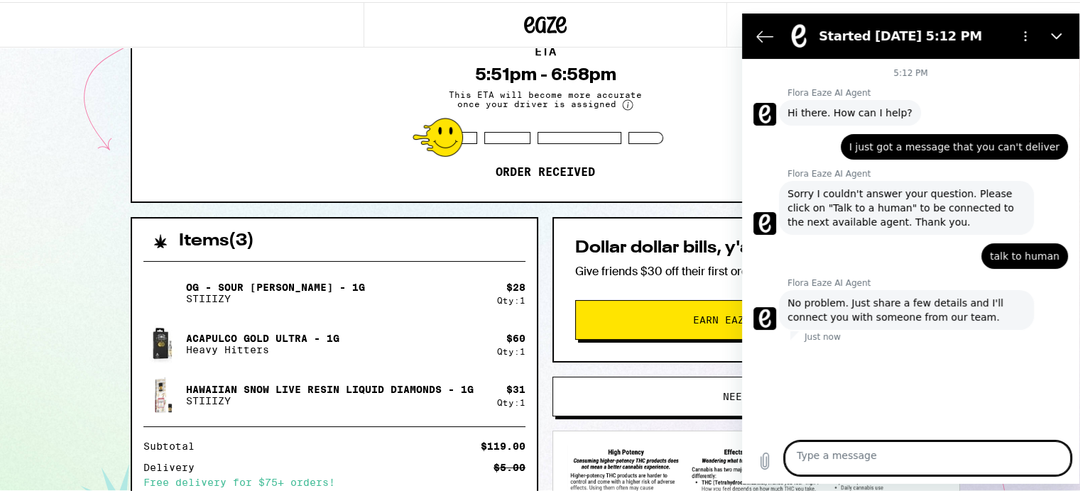
type textarea "x"
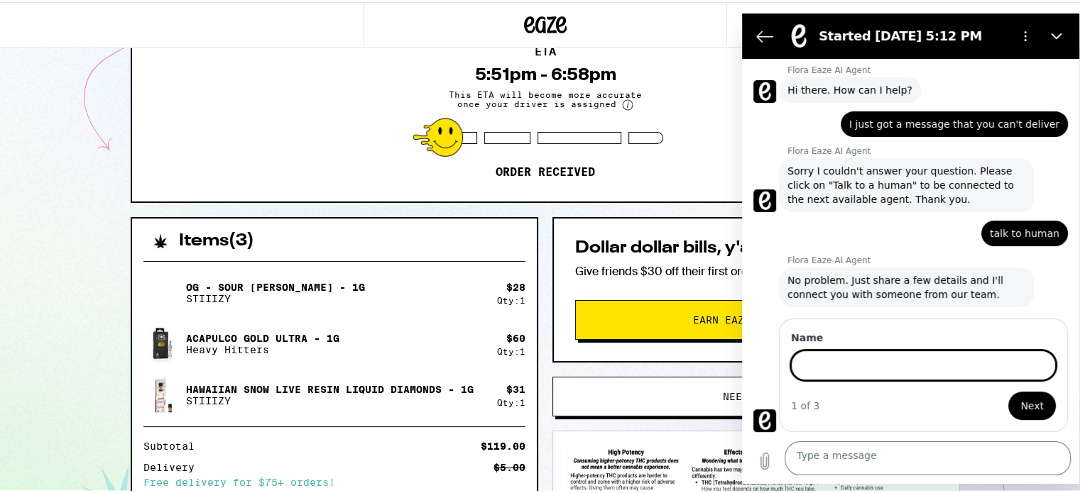
scroll to position [203, 0]
type input "Michele"
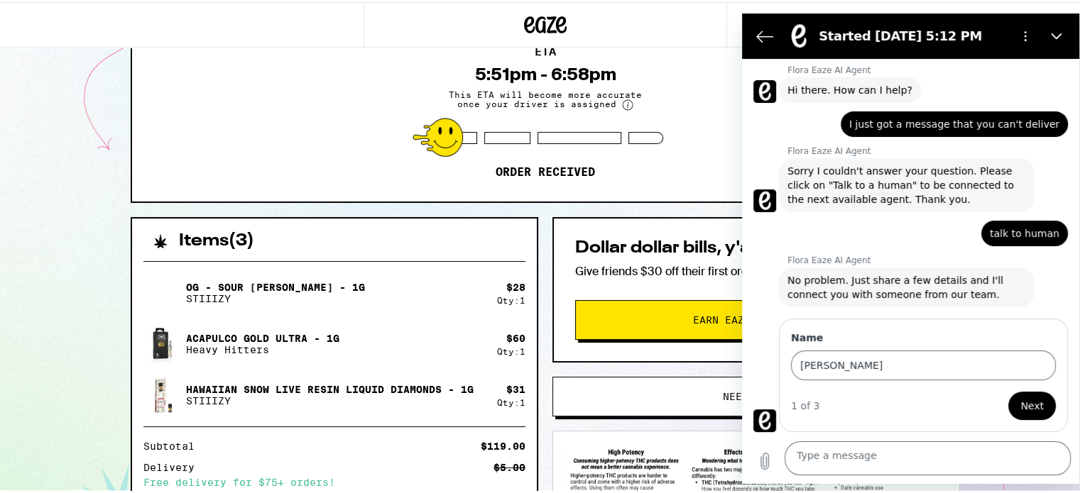
click at [1020, 398] on span "Next" at bounding box center [1031, 406] width 23 height 17
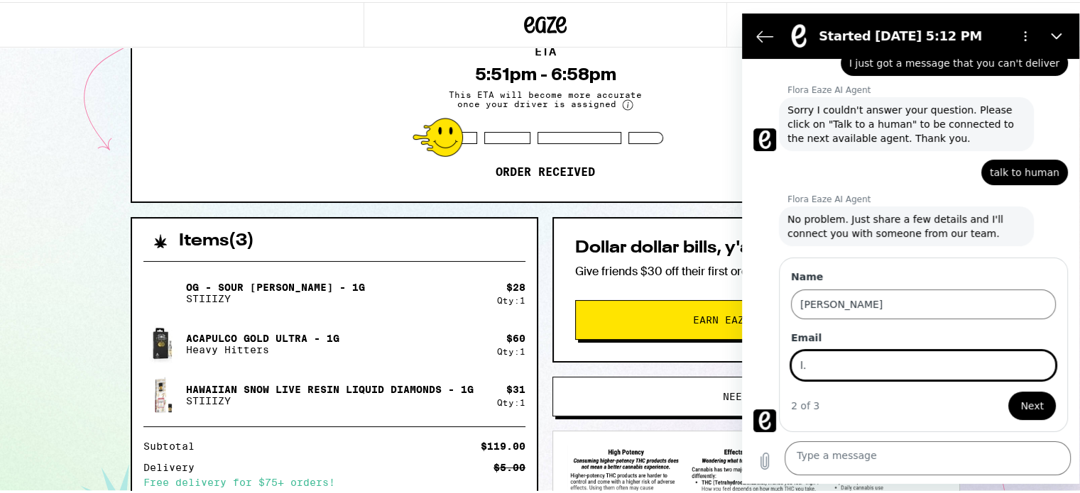
type input "l.michele.franklin@gmail.com"
click at [1039, 398] on button "Next" at bounding box center [1032, 406] width 48 height 28
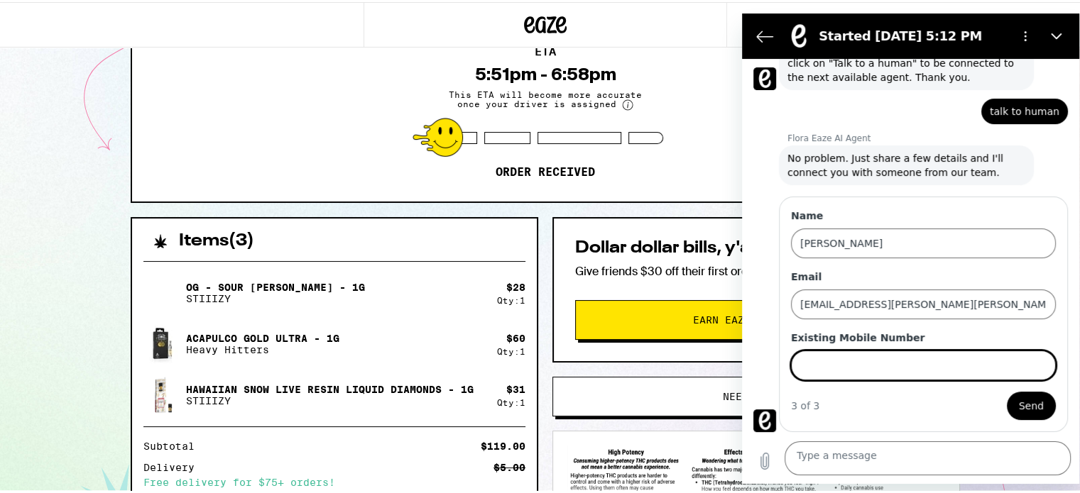
scroll to position [351, 0]
click at [872, 358] on input "Existing Mobile Number" at bounding box center [923, 366] width 265 height 30
type input "9257856984"
click at [1019, 400] on span "Send" at bounding box center [1031, 406] width 25 height 17
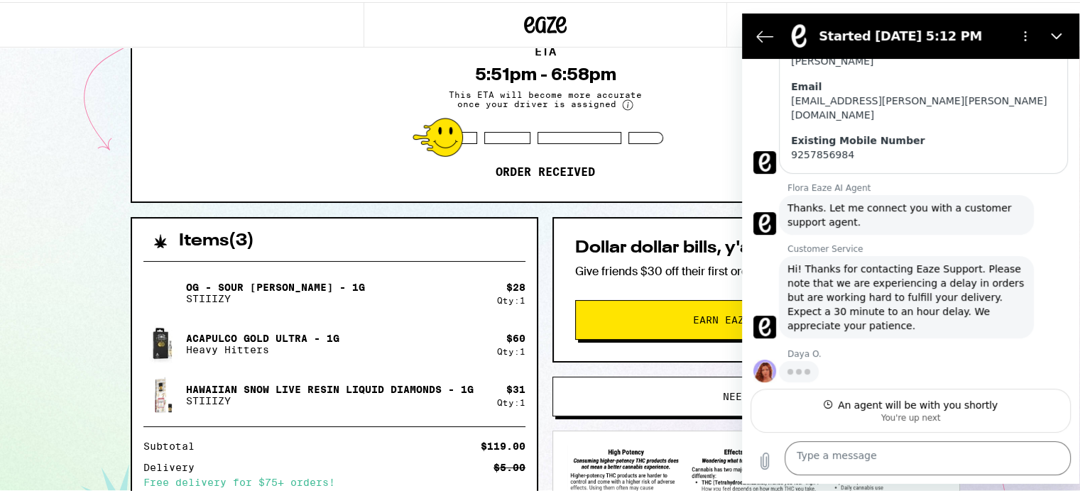
scroll to position [577, 0]
click at [824, 263] on span "Hi! Thanks for contacting Eaze Support. Please note that we are experiencing a …" at bounding box center [906, 298] width 238 height 71
type textarea "x"
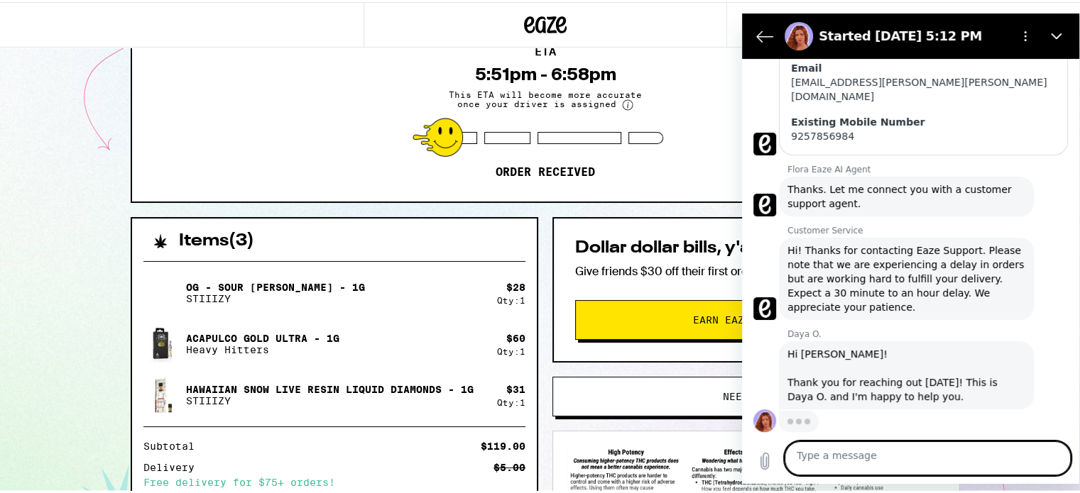
scroll to position [620, 0]
click at [888, 454] on textarea at bounding box center [927, 459] width 286 height 34
type textarea "I"
type textarea "x"
type textarea "I"
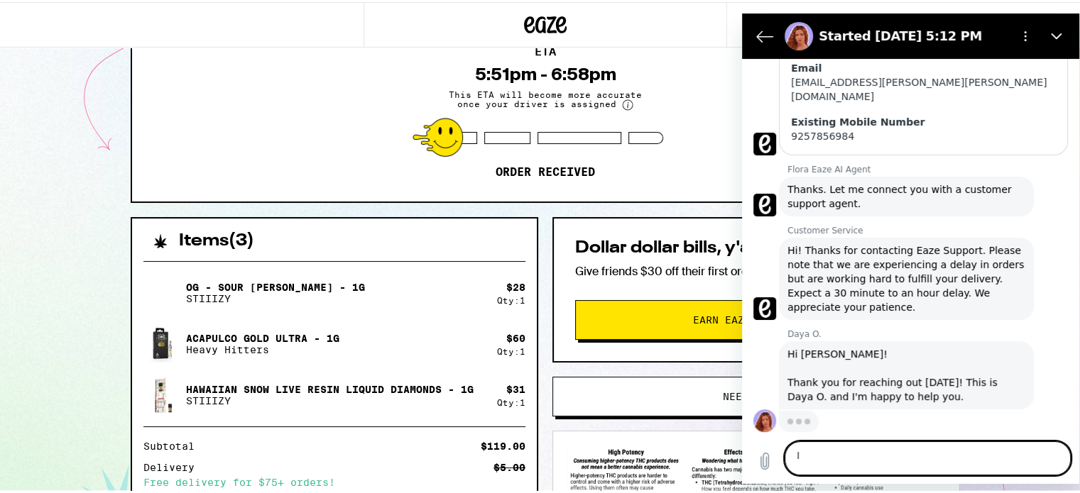
type textarea "x"
type textarea "I r"
type textarea "x"
type textarea "I re"
type textarea "x"
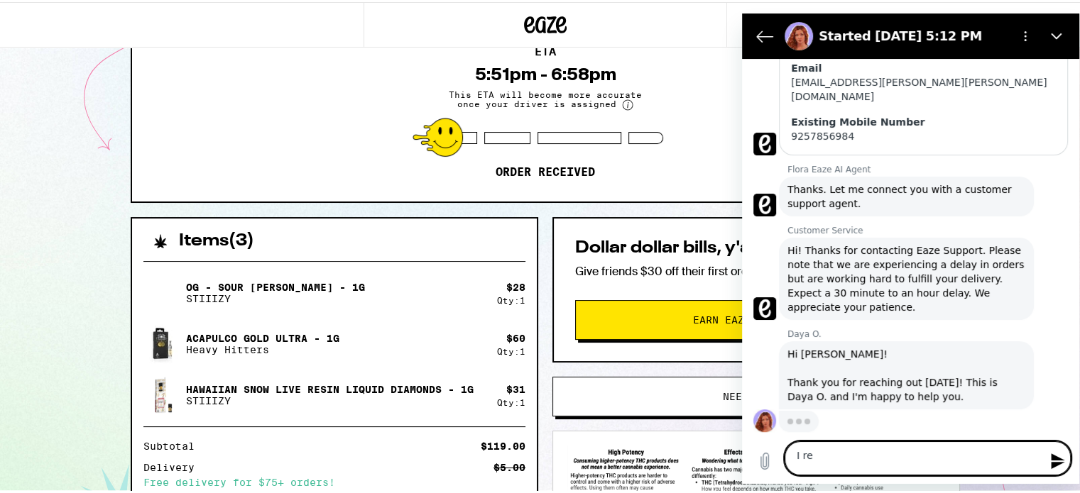
type textarea "I rec"
type textarea "x"
type textarea "I rece"
type textarea "x"
type textarea "I recei"
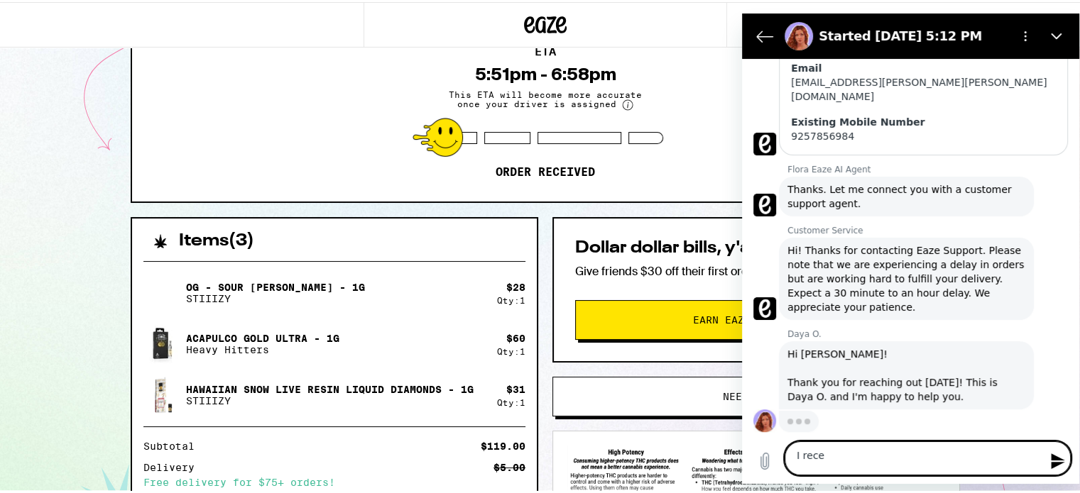
type textarea "x"
type textarea "I receiv"
type textarea "x"
type textarea "I receive"
type textarea "x"
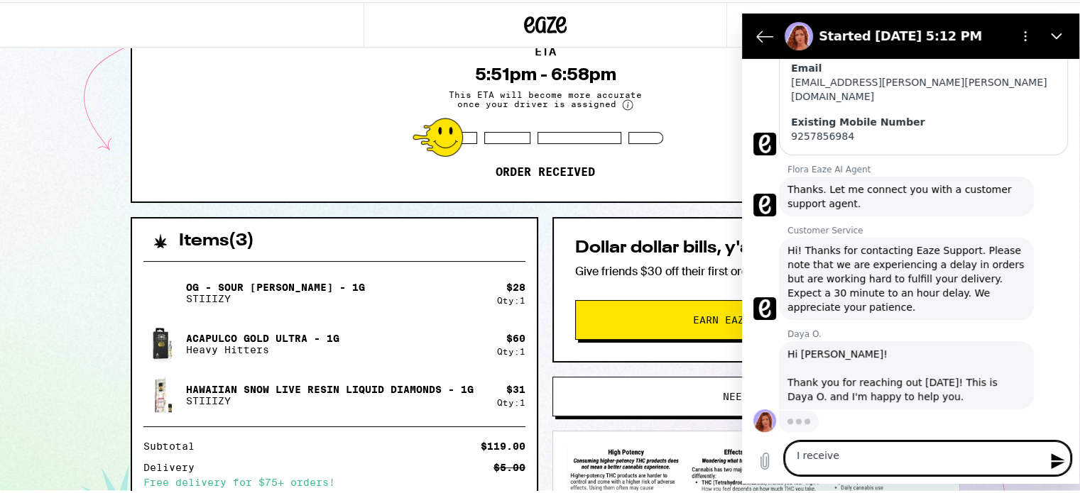
type textarea "I received"
type textarea "x"
type textarea "I received"
type textarea "x"
type textarea "I received a"
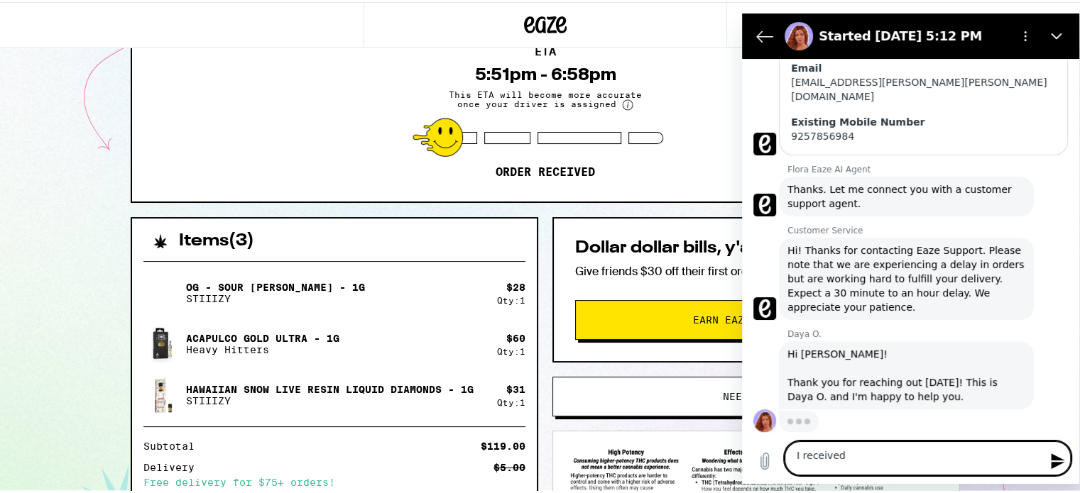
type textarea "x"
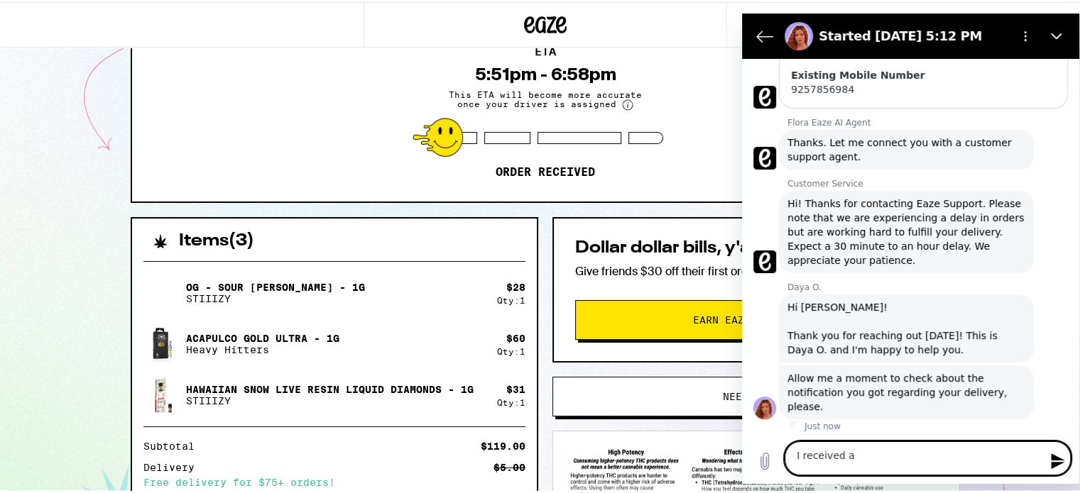
type textarea "I received a"
type textarea "x"
type textarea "I received a t"
type textarea "x"
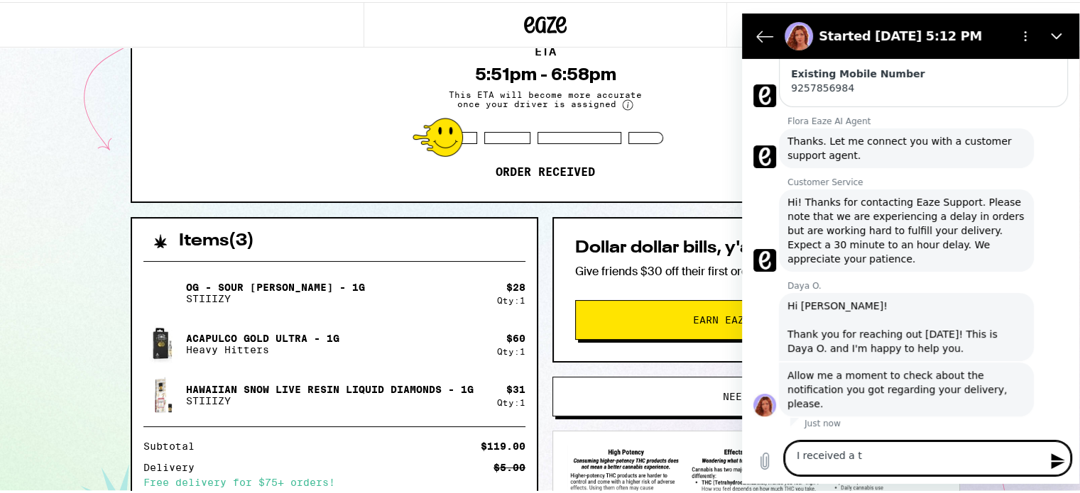
type textarea "I received a te"
type textarea "x"
type textarea "I received a tex"
type textarea "x"
type textarea "I received a text"
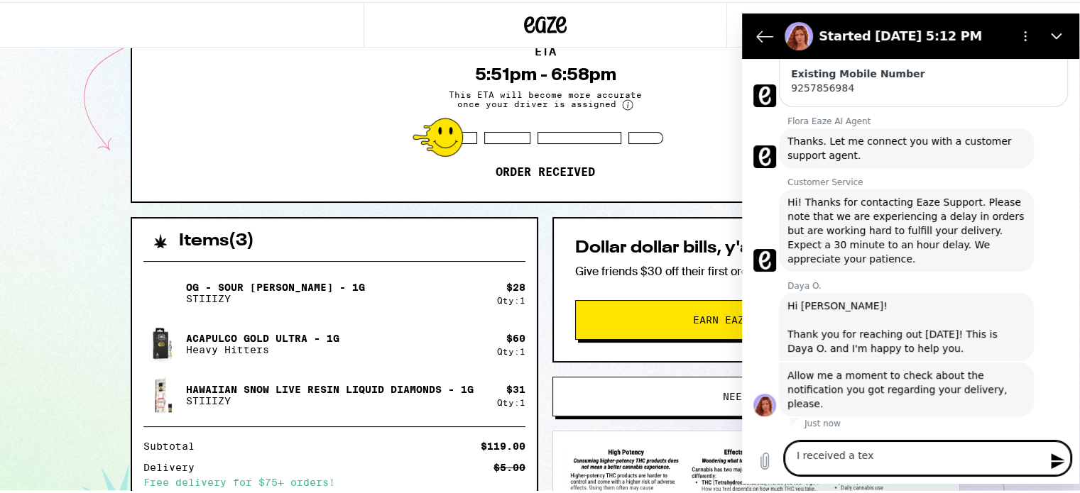
type textarea "x"
type textarea "I received a text"
type textarea "x"
type textarea "I received a text t"
type textarea "x"
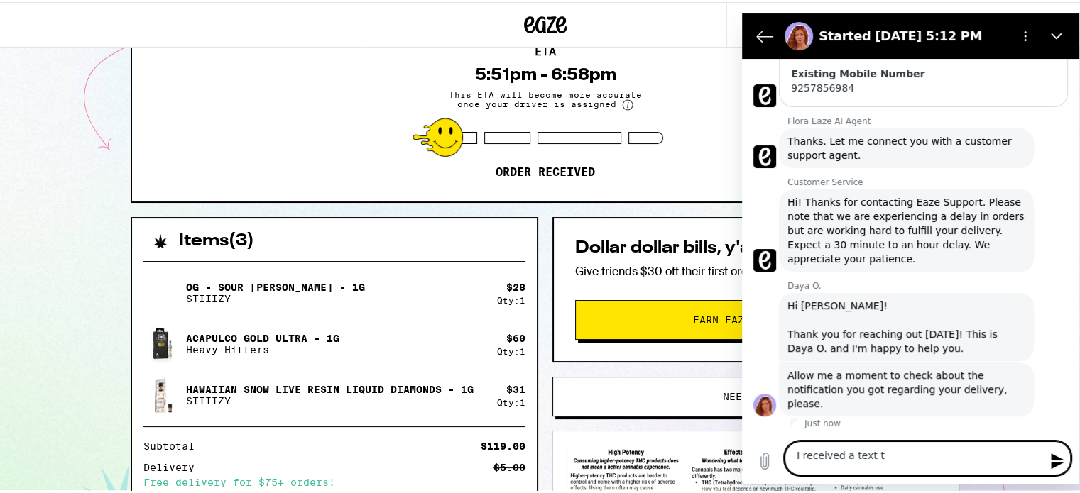
type textarea "I received a text th"
type textarea "x"
type textarea "I received a text tha"
type textarea "x"
type textarea "I received a text that"
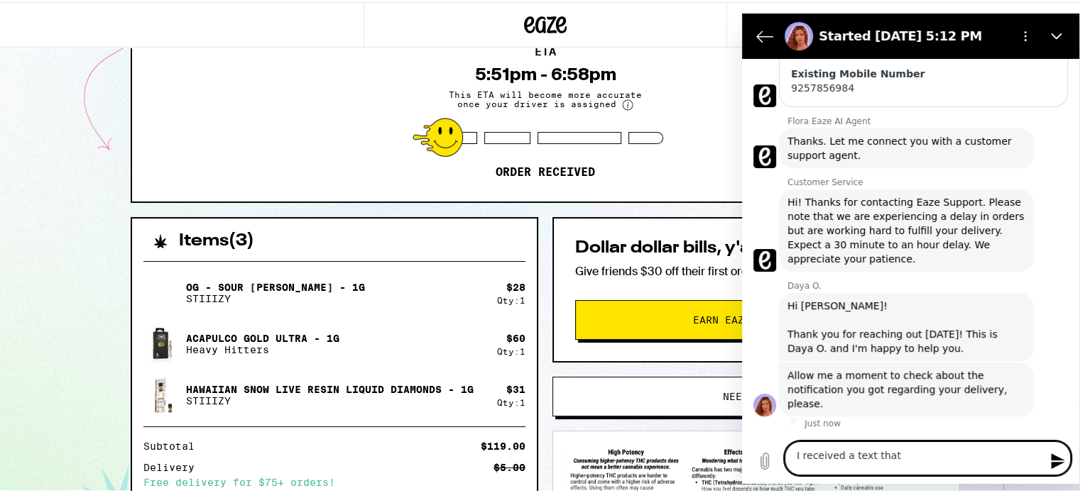
type textarea "x"
type textarea "I received a text that"
type textarea "x"
type textarea "T"
type textarea "x"
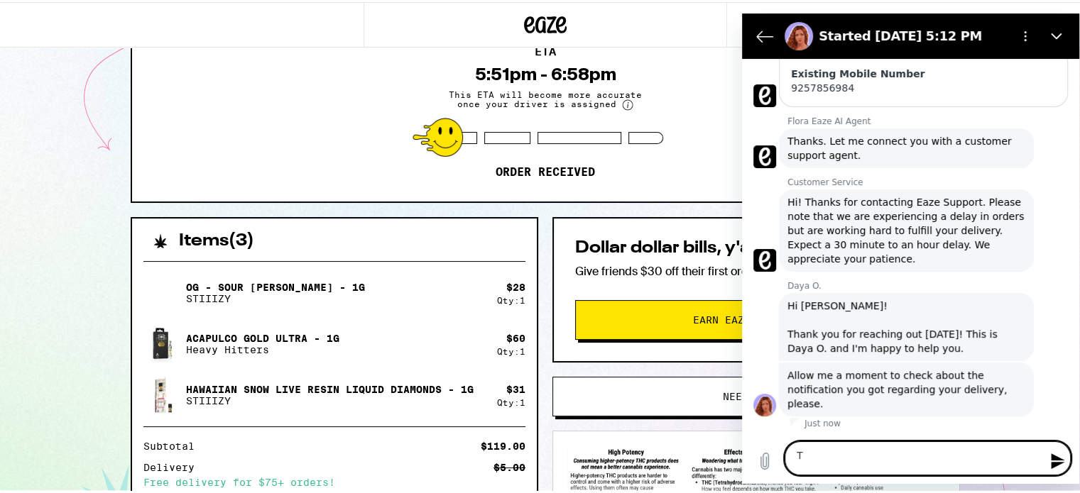
type textarea "Th"
type textarea "x"
type textarea "Tha"
type textarea "x"
type textarea "Than"
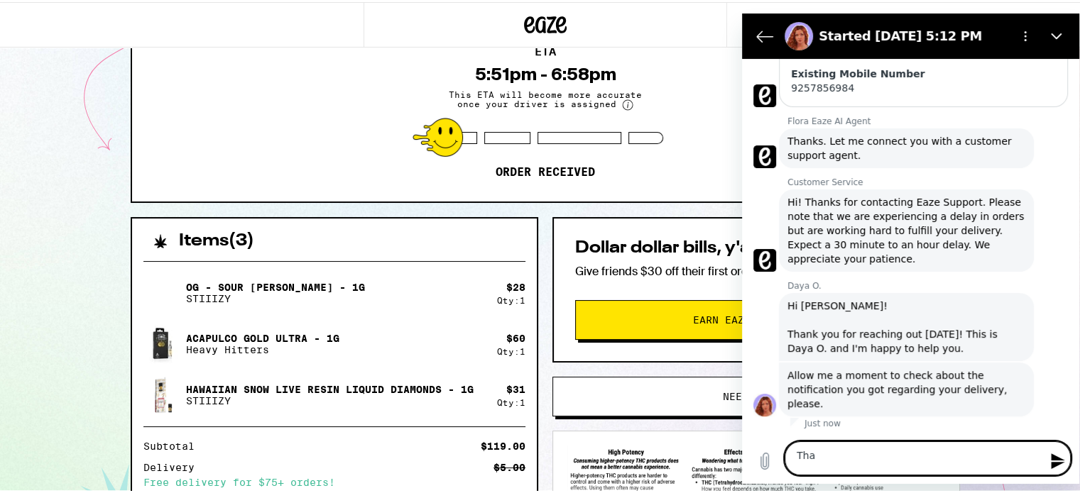
type textarea "x"
type textarea "Thank"
type textarea "x"
type textarea "Thanks"
type textarea "x"
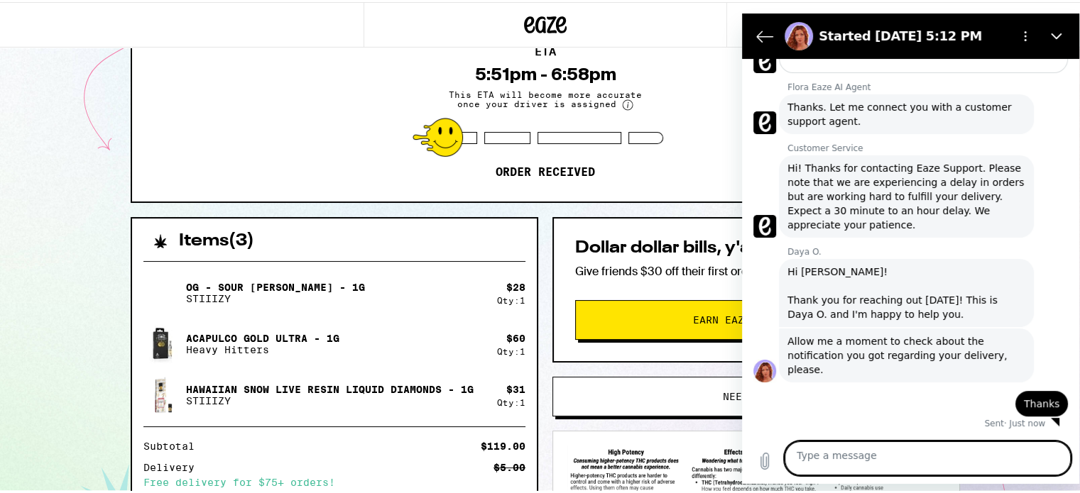
scroll to position [723, 0]
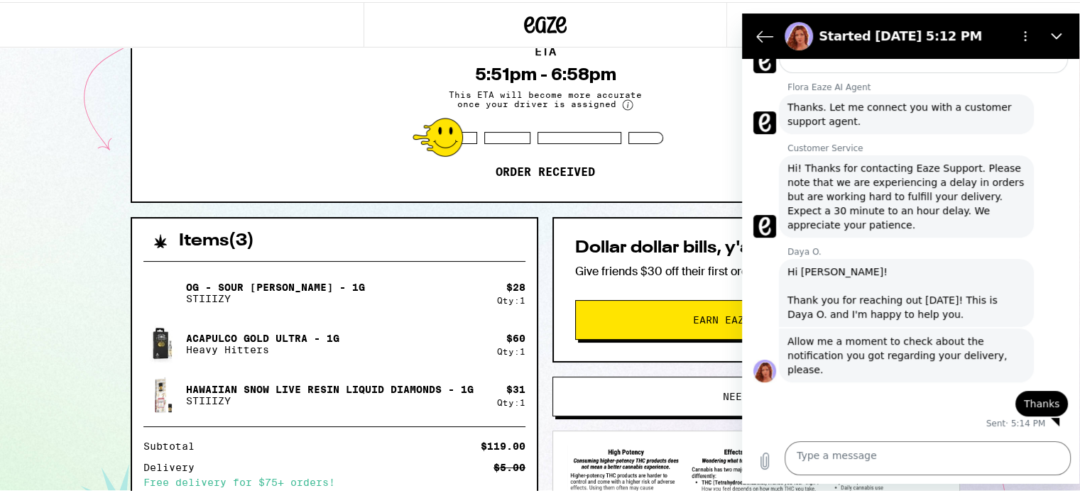
type textarea "x"
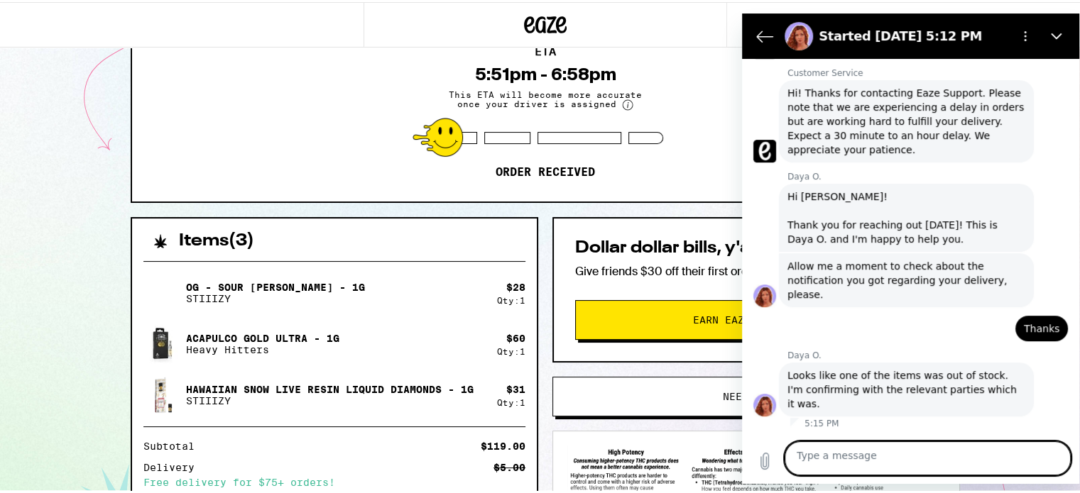
scroll to position [818, 0]
click at [881, 442] on textarea at bounding box center [927, 459] width 286 height 34
type textarea "O"
type textarea "x"
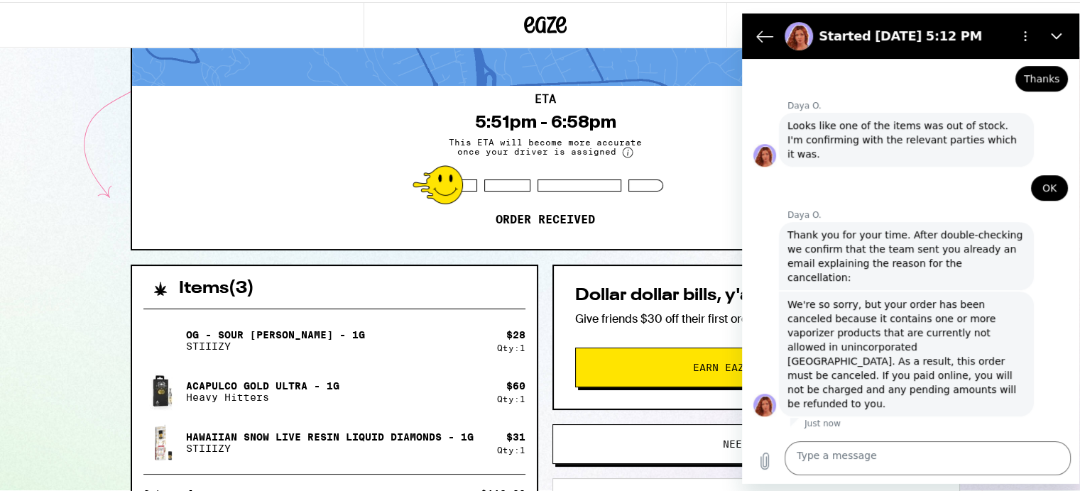
scroll to position [1166, 0]
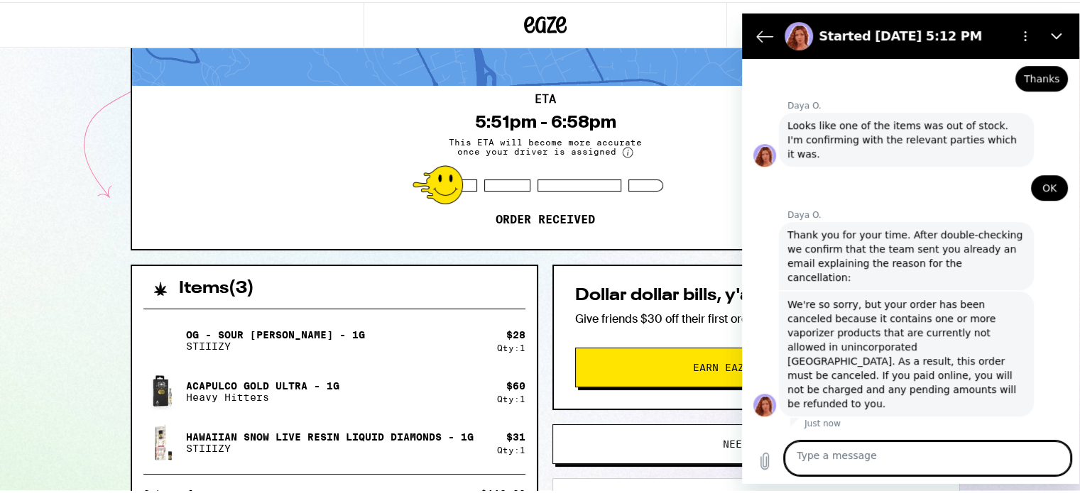
click at [859, 456] on textarea at bounding box center [927, 459] width 286 height 34
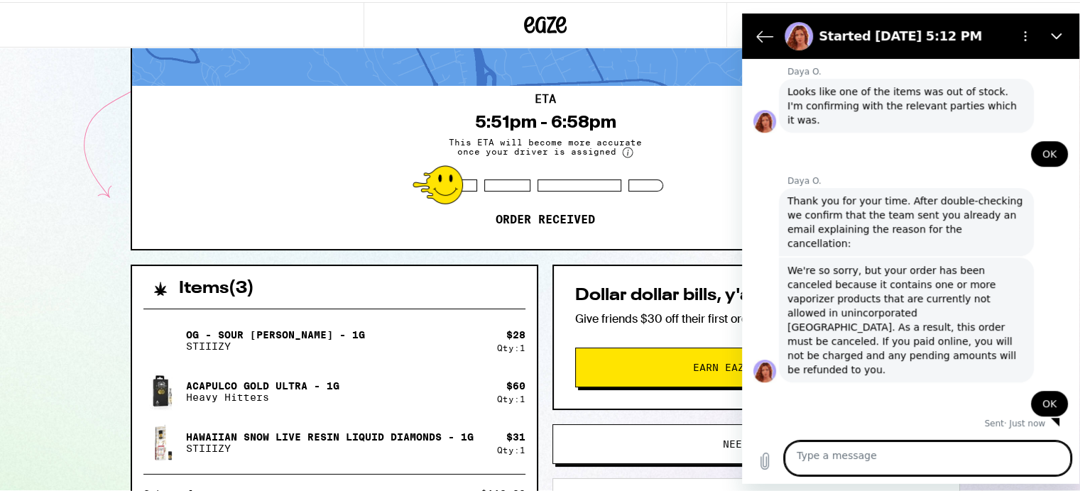
scroll to position [1208, 0]
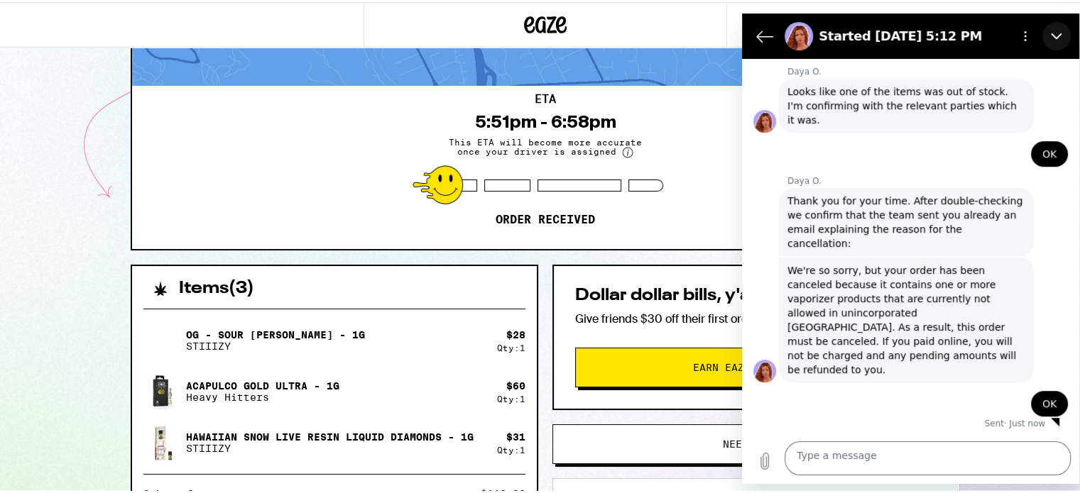
drag, startPoint x: 1048, startPoint y: 44, endPoint x: 1636, endPoint y: 64, distance: 588.2
click at [1051, 42] on icon "Close" at bounding box center [1056, 36] width 11 height 11
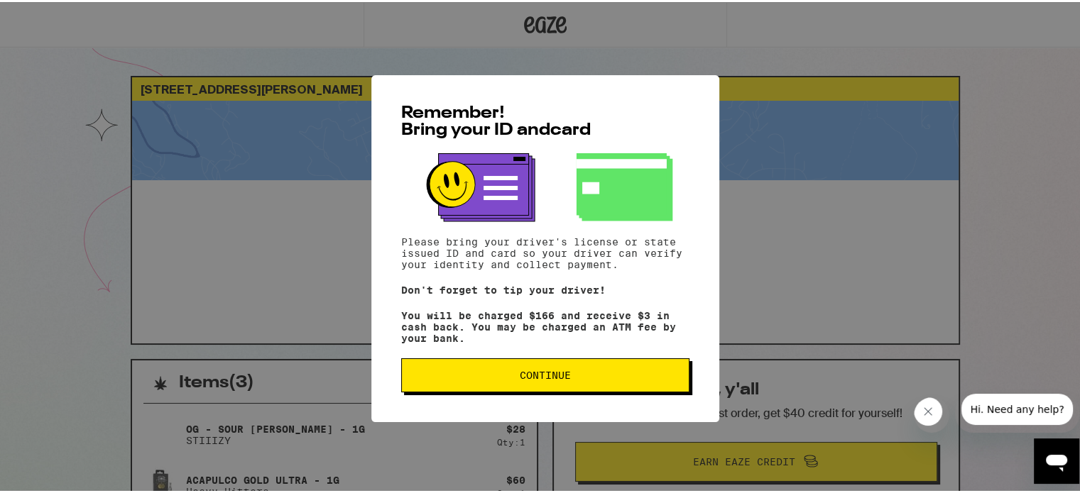
click at [625, 378] on span "Continue" at bounding box center [545, 373] width 264 height 10
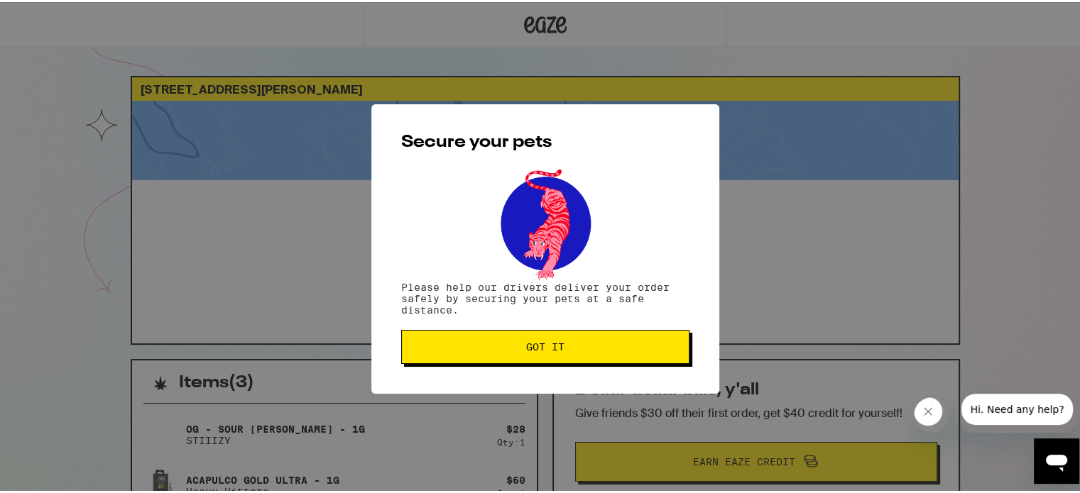
click at [510, 343] on span "Got it" at bounding box center [545, 345] width 264 height 10
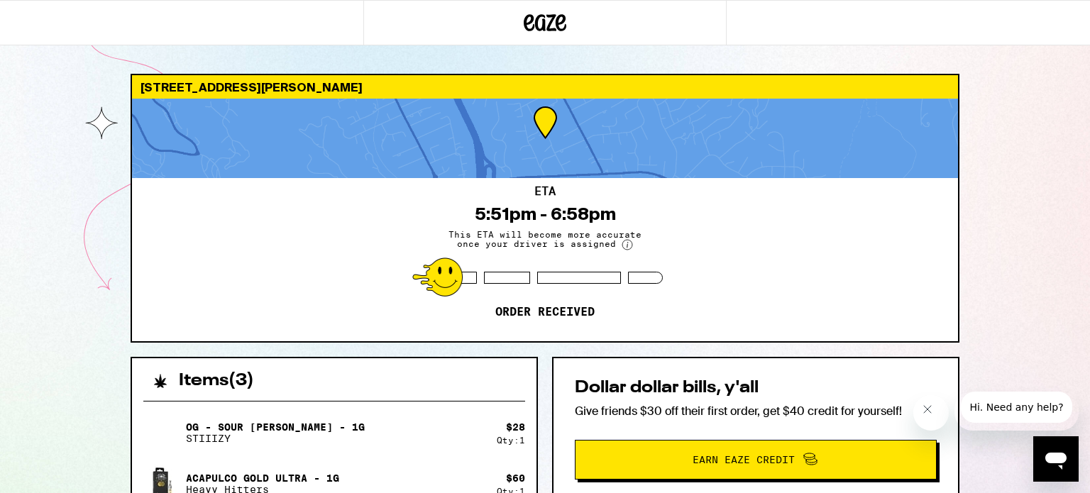
click at [539, 19] on icon at bounding box center [545, 23] width 43 height 26
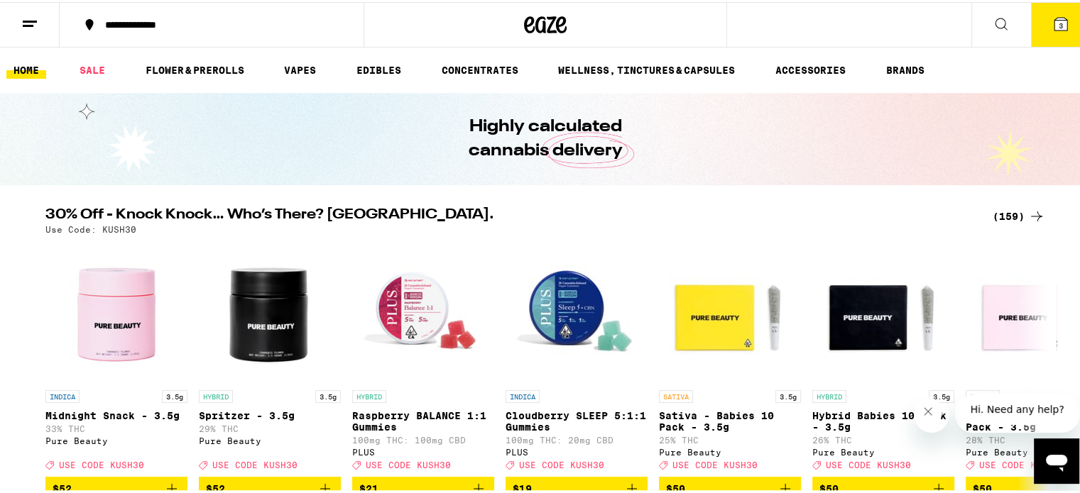
click at [992, 18] on icon at bounding box center [1000, 21] width 17 height 17
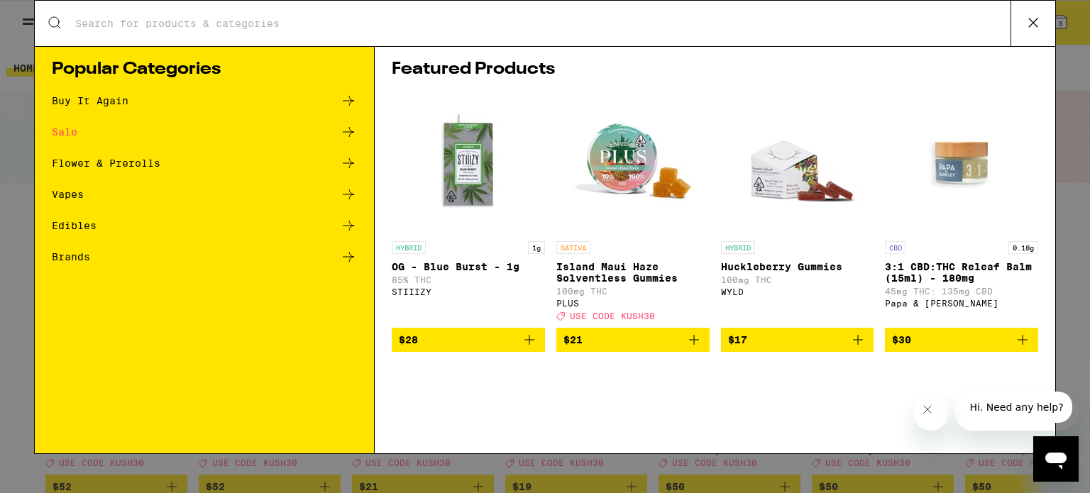
click at [347, 256] on icon at bounding box center [348, 256] width 17 height 17
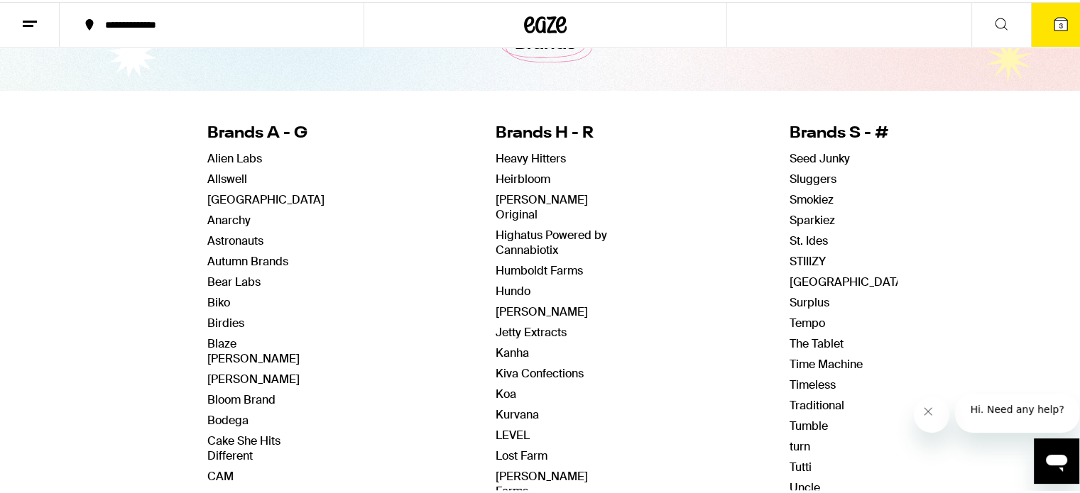
scroll to position [47, 0]
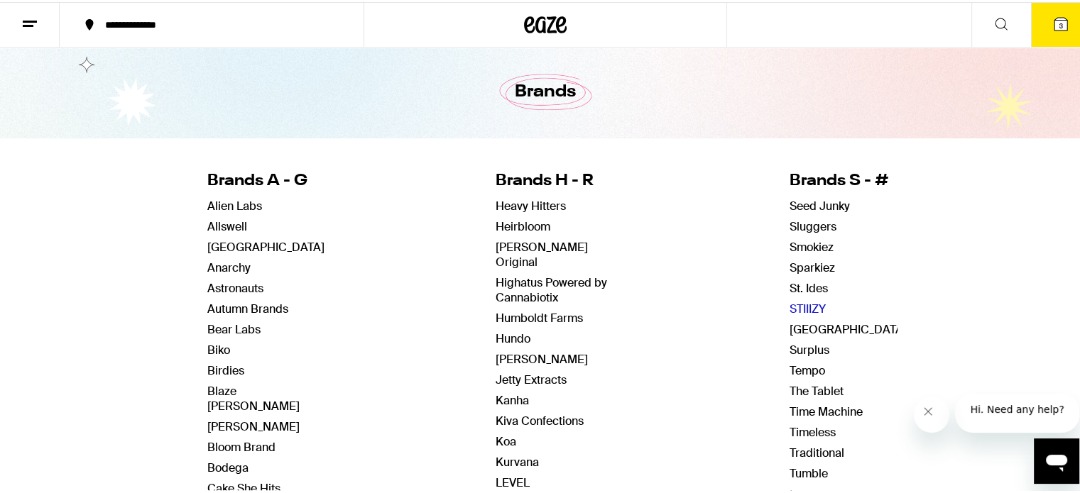
click at [797, 303] on link "STIIIZY" at bounding box center [807, 307] width 36 height 15
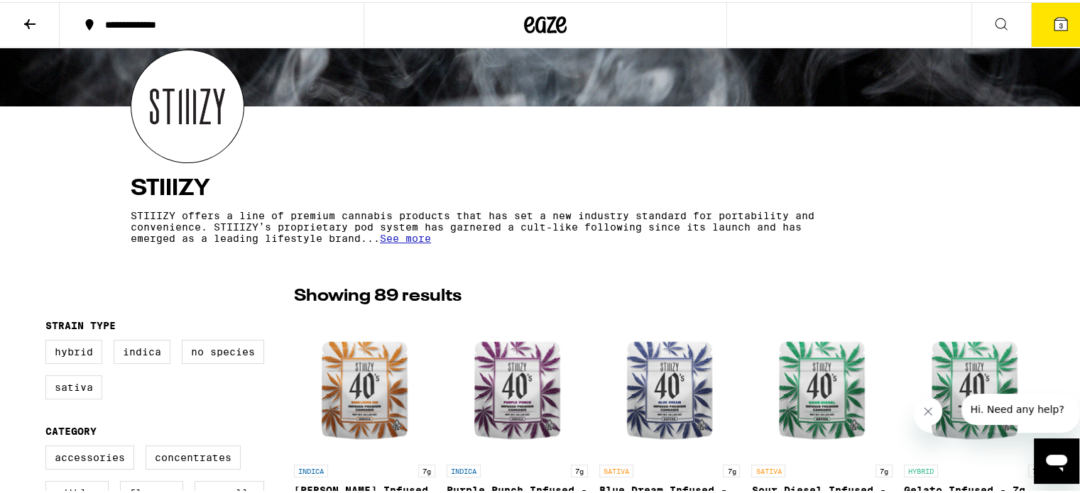
scroll to position [189, 0]
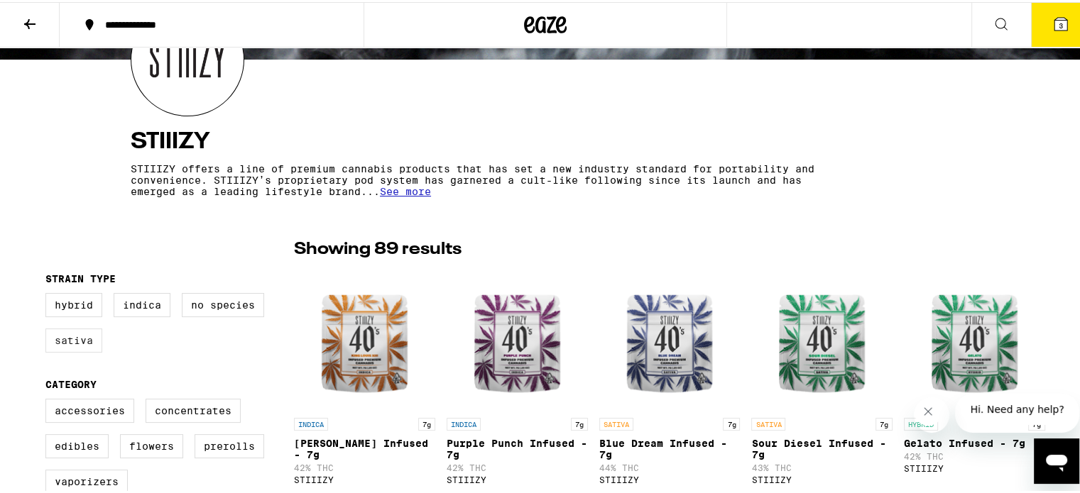
click at [68, 344] on label "Sativa" at bounding box center [73, 339] width 57 height 24
click at [49, 294] on input "Sativa" at bounding box center [48, 293] width 1 height 1
checkbox input "true"
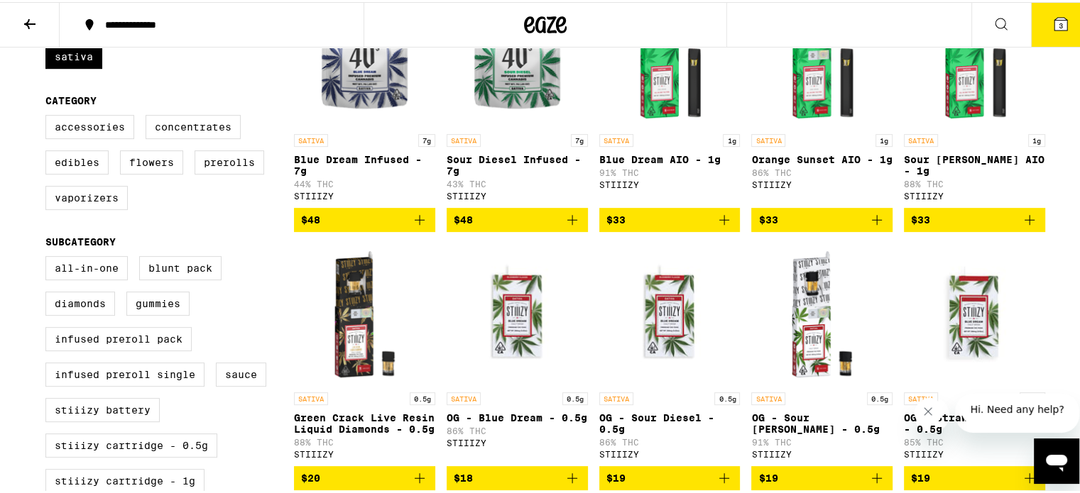
scroll to position [662, 0]
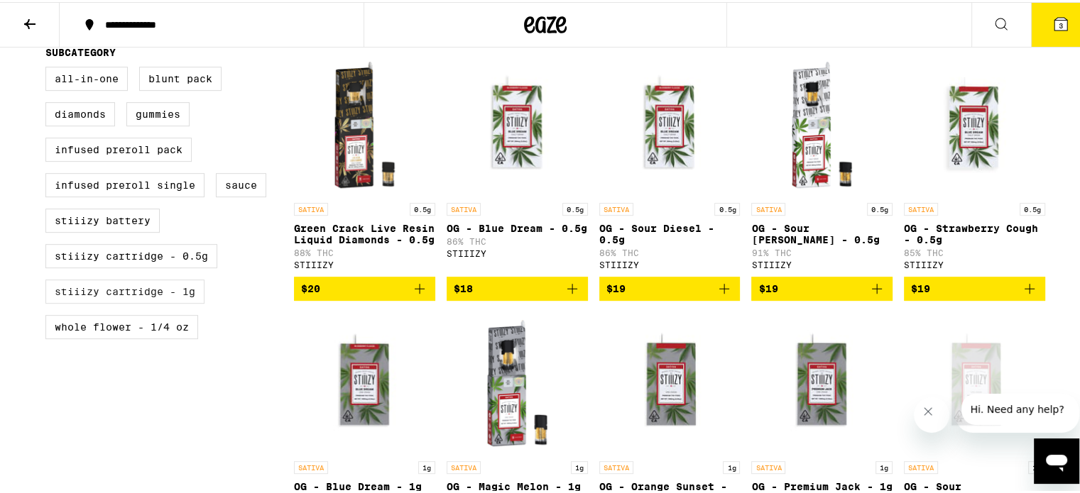
click at [160, 302] on label "STIIIZY Cartridge - 1g" at bounding box center [124, 290] width 159 height 24
click at [49, 67] on input "STIIIZY Cartridge - 1g" at bounding box center [48, 67] width 1 height 1
checkbox input "true"
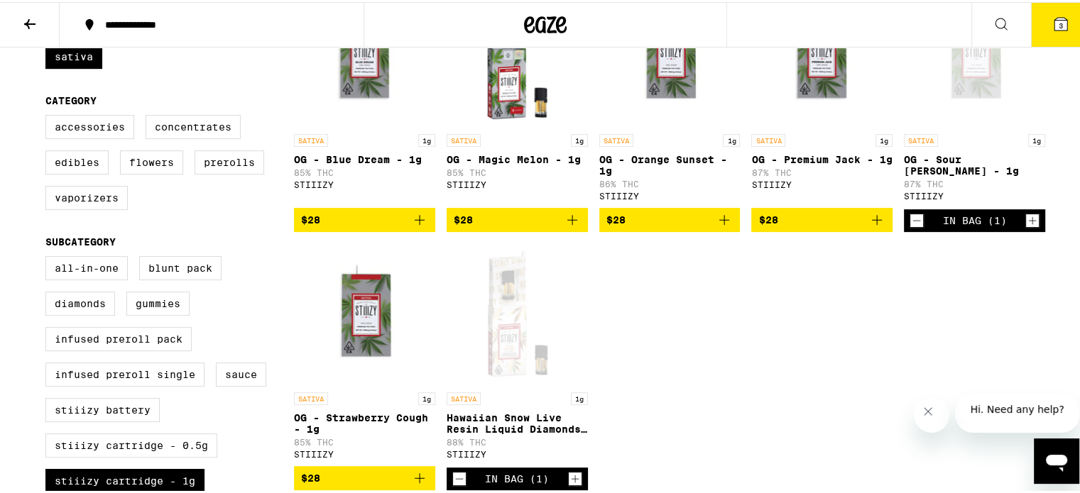
scroll to position [426, 0]
